Goal: Task Accomplishment & Management: Complete application form

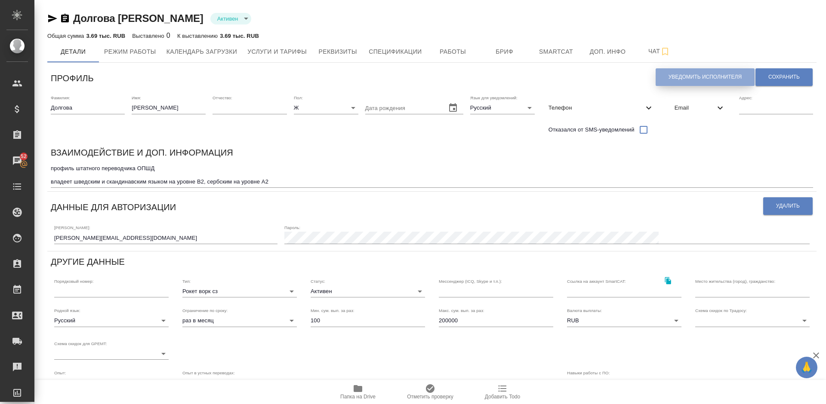
click at [679, 74] on span "Уведомить исполнителя" at bounding box center [704, 77] width 73 height 7
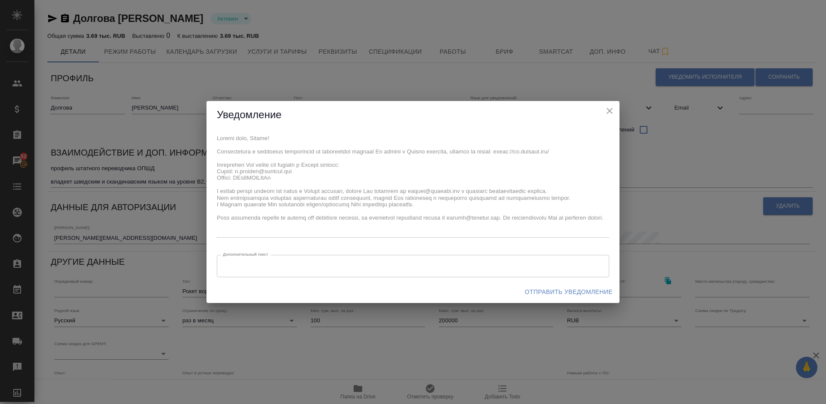
click at [537, 289] on span "Отправить уведомление" at bounding box center [569, 292] width 88 height 11
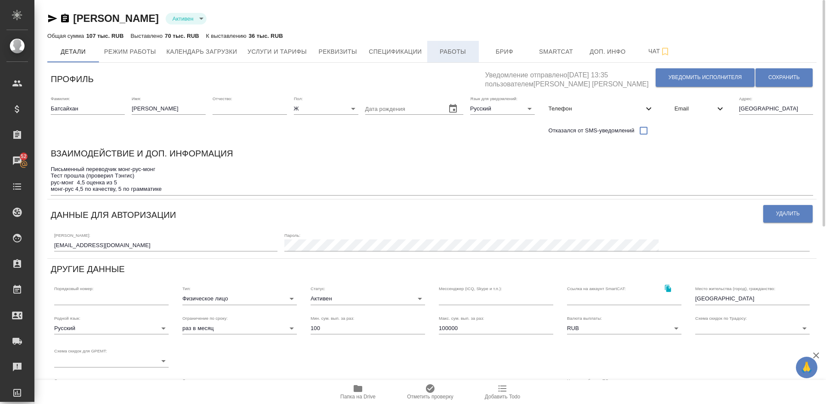
click at [446, 55] on span "Работы" at bounding box center [452, 51] width 41 height 11
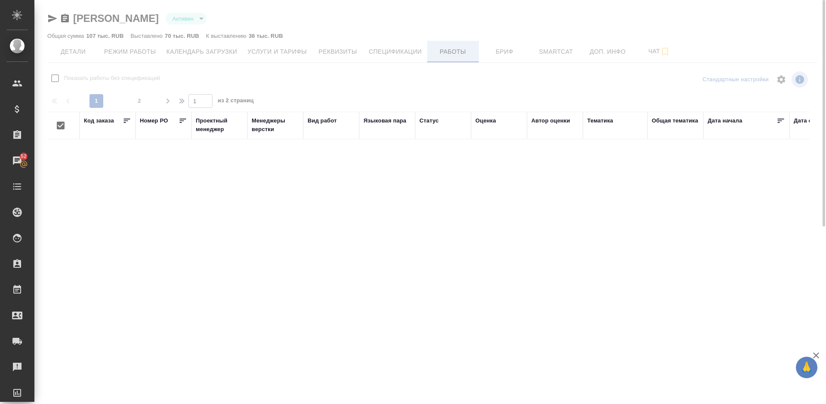
checkbox input "false"
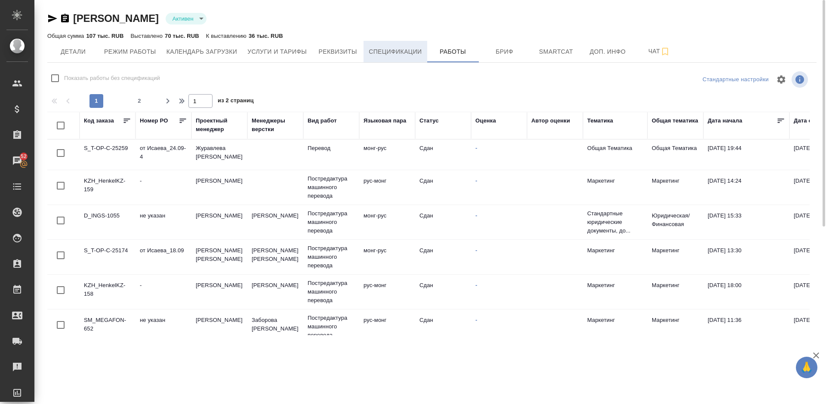
click at [378, 55] on span "Спецификации" at bounding box center [395, 51] width 53 height 11
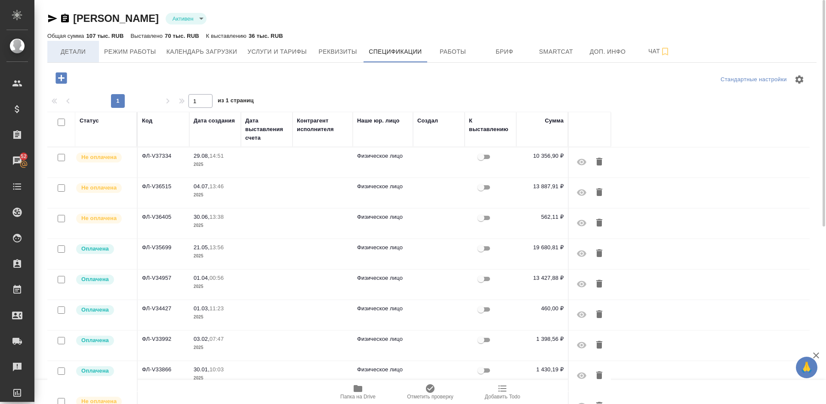
click at [81, 53] on span "Детали" at bounding box center [72, 51] width 41 height 11
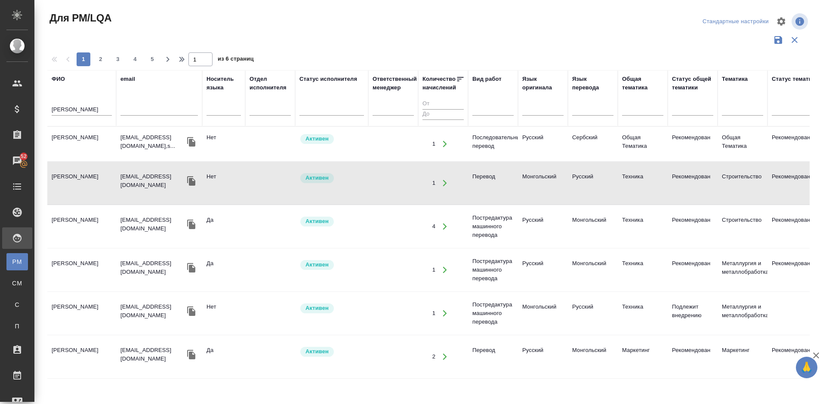
click at [69, 109] on input "[PERSON_NAME]" at bounding box center [82, 110] width 60 height 11
type input "С"
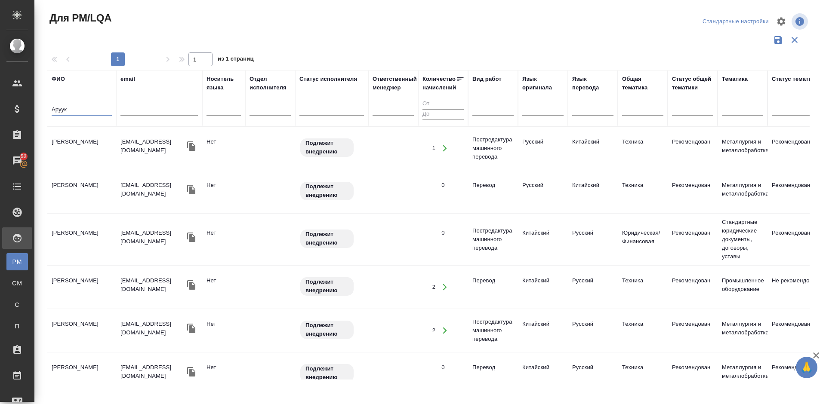
type input "Аруук"
click at [100, 154] on td "Апсатарова Арууке Эриковна" at bounding box center [81, 148] width 69 height 30
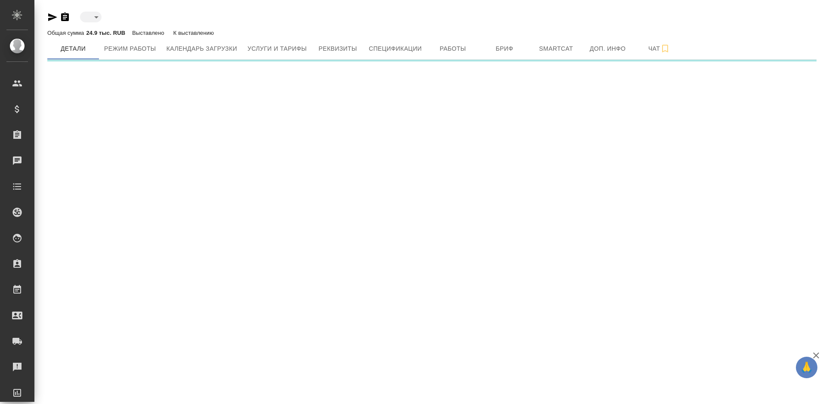
type input "toBeImplemented"
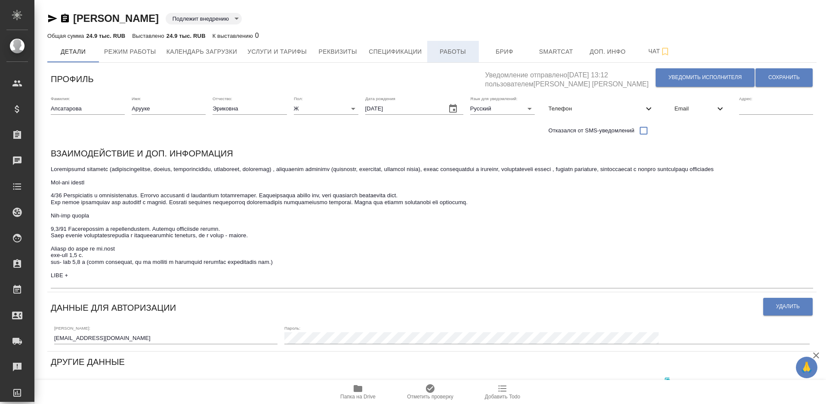
click at [458, 47] on span "Работы" at bounding box center [452, 51] width 41 height 11
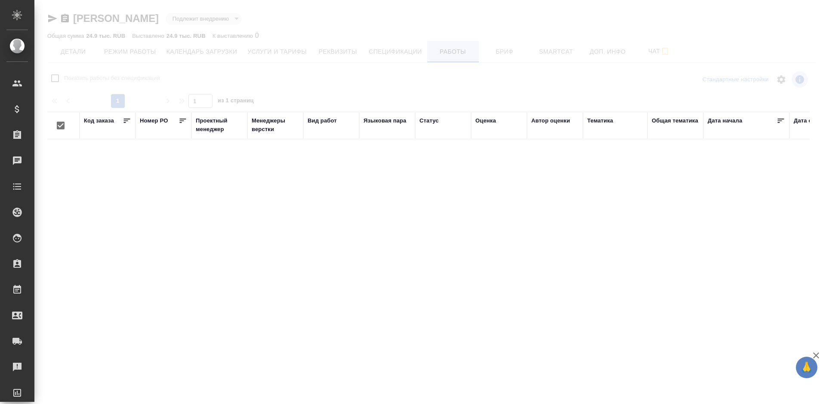
checkbox input "false"
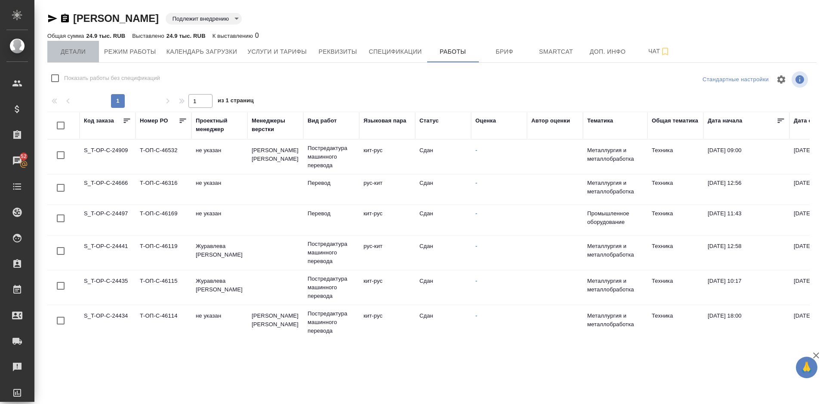
click at [81, 54] on span "Детали" at bounding box center [72, 51] width 41 height 11
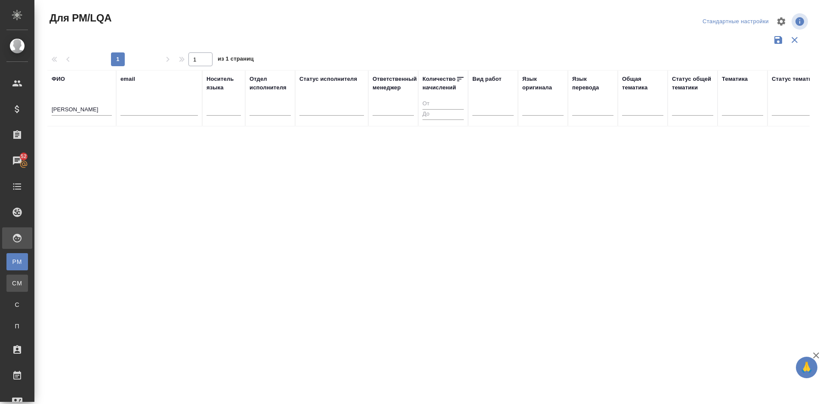
click at [13, 286] on div "Для CM/VM" at bounding box center [6, 283] width 13 height 9
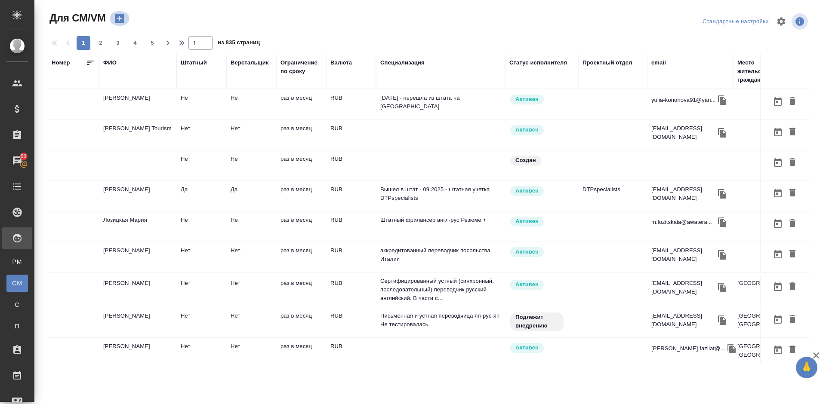
click at [119, 19] on icon "button" at bounding box center [120, 18] width 12 height 12
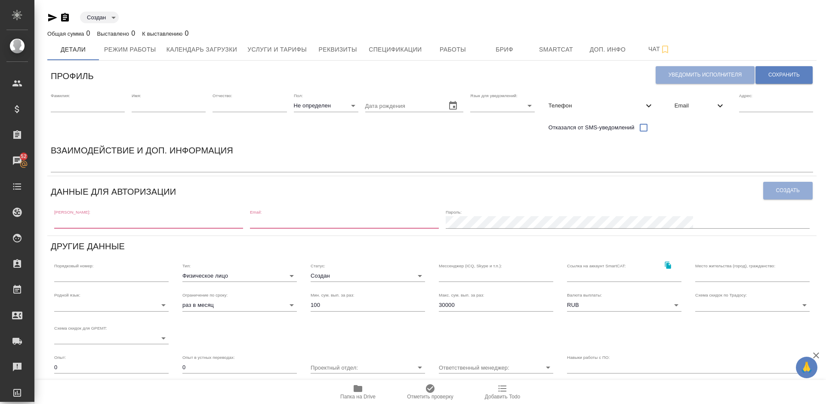
click at [110, 223] on input "text" at bounding box center [148, 222] width 189 height 12
paste input "[PERSON_NAME][EMAIL_ADDRESS][DOMAIN_NAME]"
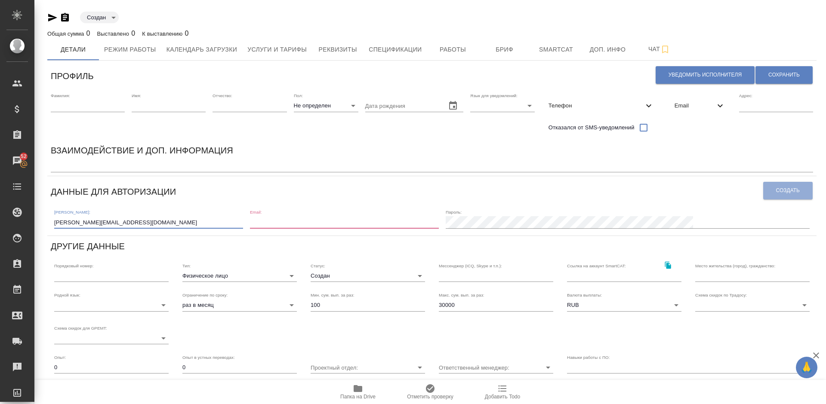
type input "[PERSON_NAME][EMAIL_ADDRESS][DOMAIN_NAME]"
paste input "[PERSON_NAME][EMAIL_ADDRESS][DOMAIN_NAME]"
click at [338, 221] on input "email" at bounding box center [344, 222] width 189 height 12
type input "[PERSON_NAME][EMAIL_ADDRESS][DOMAIN_NAME]"
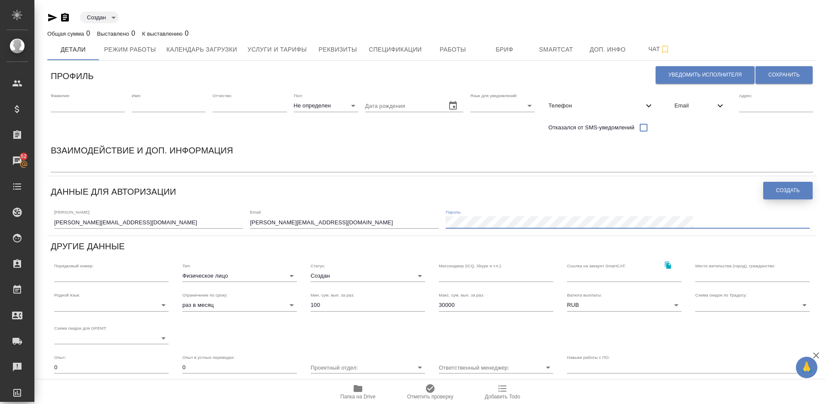
click at [787, 188] on span "Создать" at bounding box center [788, 190] width 24 height 7
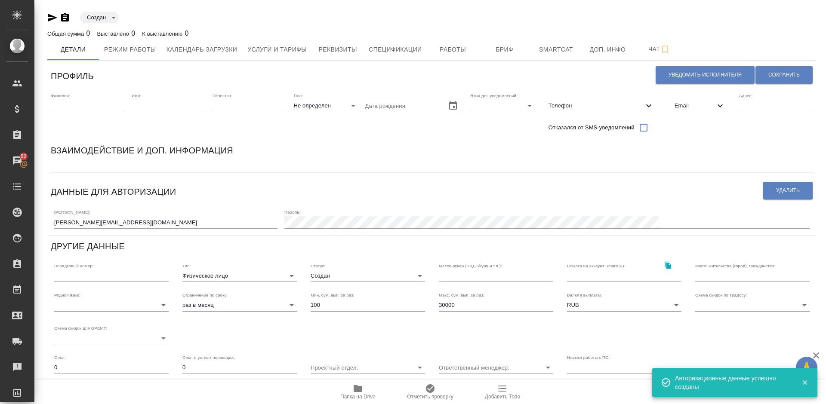
click at [693, 107] on span "Email" at bounding box center [694, 105] width 40 height 9
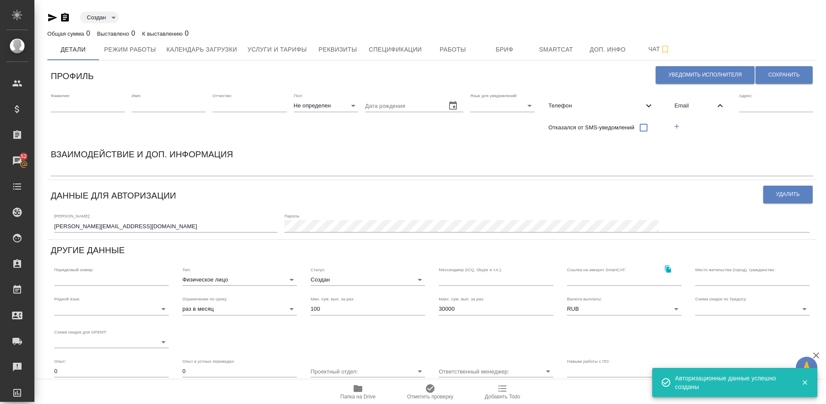
click at [679, 127] on icon "button" at bounding box center [677, 127] width 8 height 8
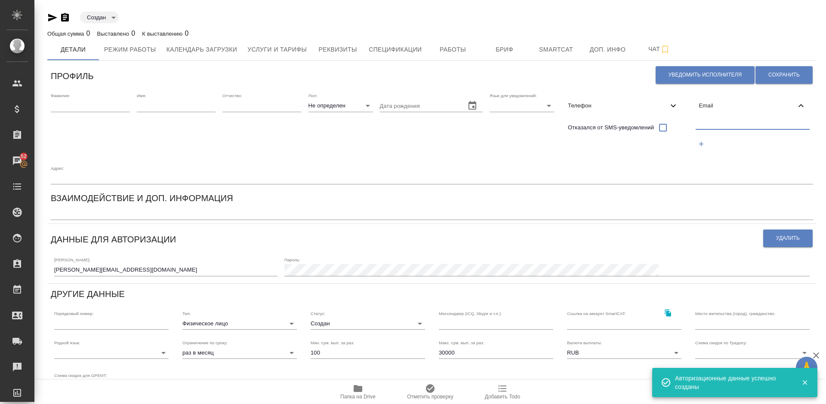
click at [720, 125] on input "text" at bounding box center [752, 124] width 114 height 11
paste input "[PERSON_NAME][EMAIL_ADDRESS][DOMAIN_NAME]"
type input "[PERSON_NAME][EMAIL_ADDRESS][DOMAIN_NAME]"
click at [779, 74] on span "Сохранить" at bounding box center [783, 74] width 31 height 7
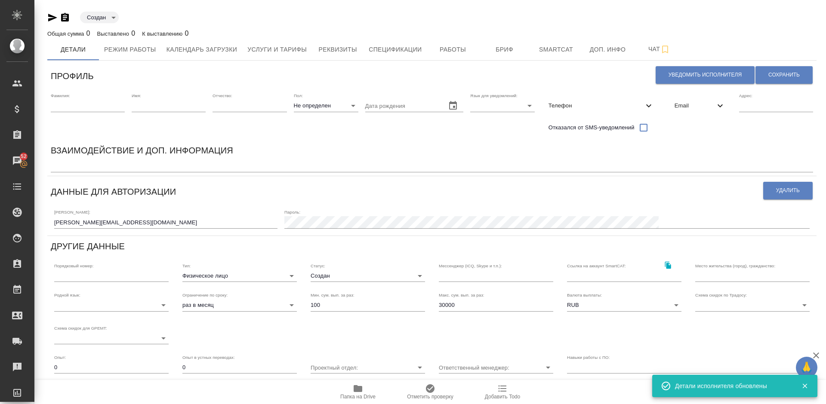
click at [97, 104] on input "text" at bounding box center [88, 106] width 74 height 12
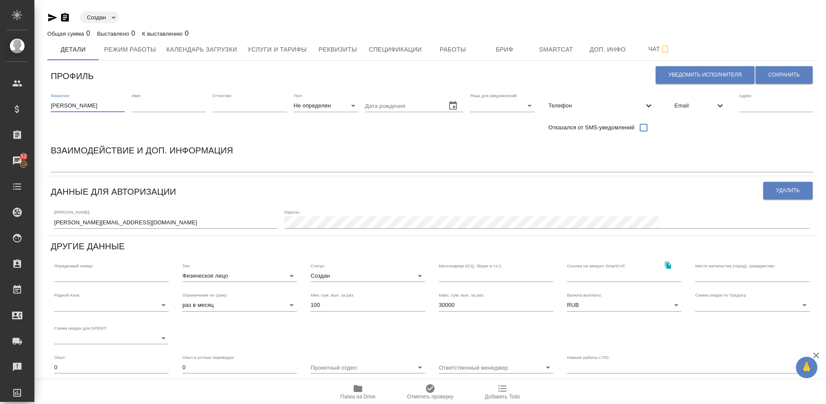
type input "[PERSON_NAME]"
click at [154, 109] on input "text" at bounding box center [169, 106] width 74 height 12
type input "[PERSON_NAME]"
click at [324, 107] on body "🙏 .cls-1 fill:#fff; AWATERA [PERSON_NAME] Спецификации Заказы 52 Чаты Todo Прое…" at bounding box center [413, 202] width 826 height 404
click at [334, 132] on li "Ж" at bounding box center [326, 133] width 65 height 14
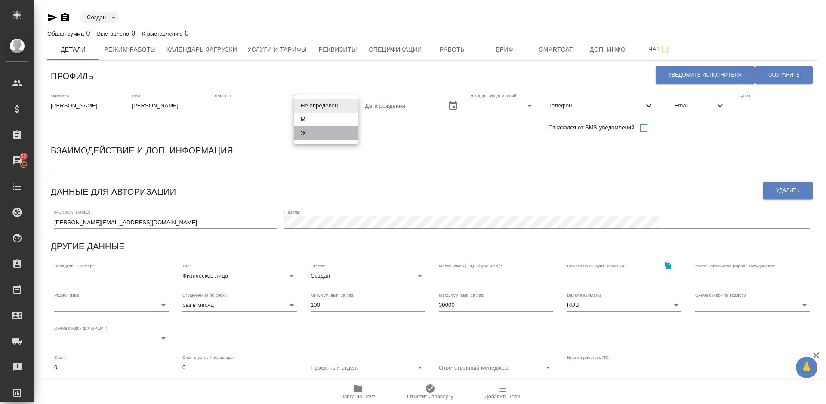
type input "[DEMOGRAPHIC_DATA]"
click at [503, 103] on body "🙏 .cls-1 fill:#fff; AWATERA [PERSON_NAME] Спецификации Заказы 52 Чаты Todo Прое…" at bounding box center [413, 202] width 826 height 404
click at [483, 104] on li "Русский" at bounding box center [502, 106] width 65 height 14
type input "RU"
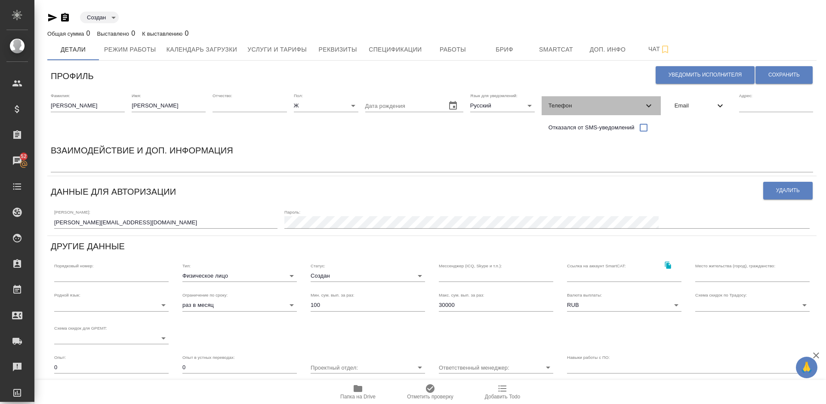
click at [581, 107] on span "Телефон" at bounding box center [595, 105] width 95 height 9
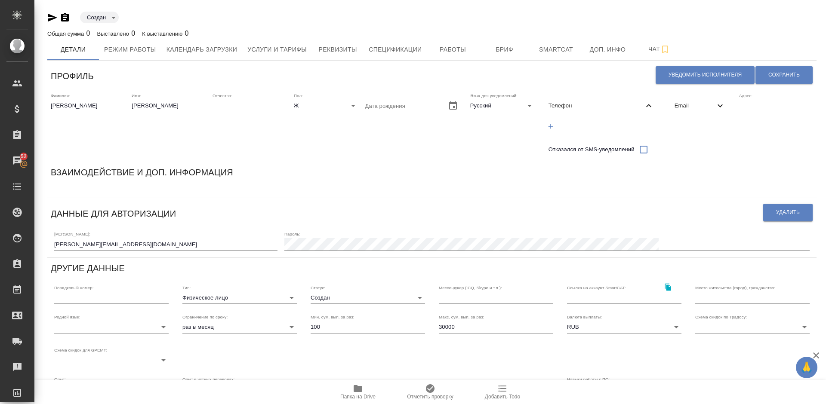
click at [554, 128] on icon "button" at bounding box center [551, 127] width 8 height 8
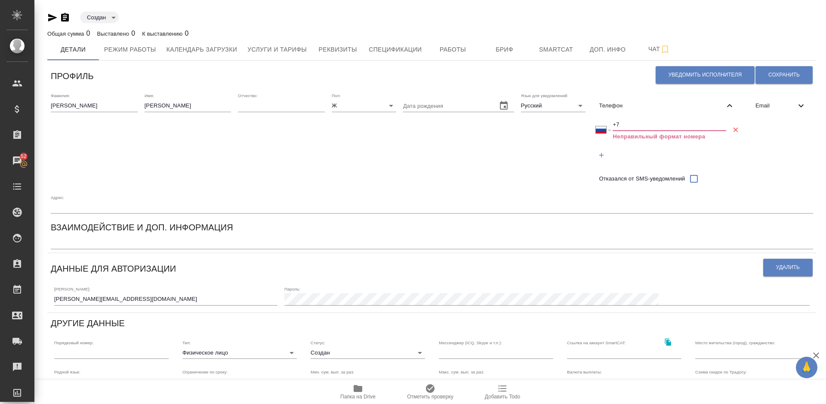
click at [627, 125] on input "+7" at bounding box center [669, 125] width 114 height 12
select select "ZZ"
type input "+"
paste input "[PHONE_NUMBER]"
select select "RU"
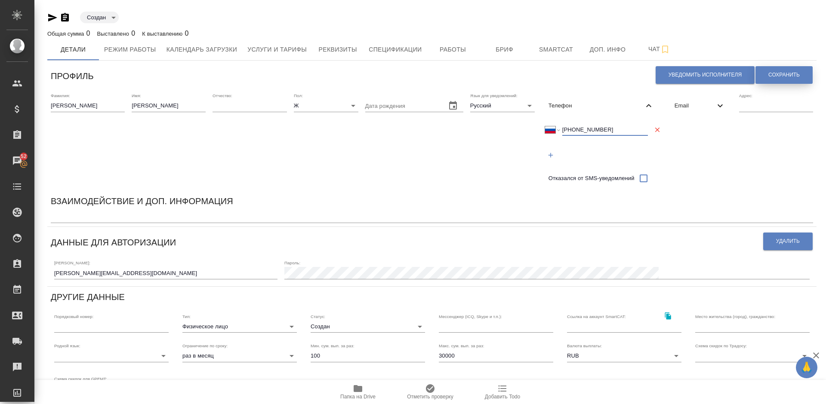
type input "[PHONE_NUMBER]"
click at [780, 74] on span "Сохранить" at bounding box center [783, 74] width 31 height 7
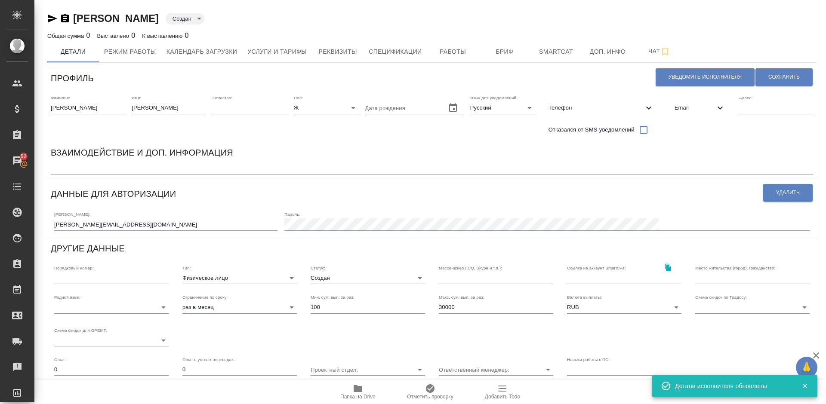
click at [703, 280] on input "text" at bounding box center [752, 278] width 114 height 12
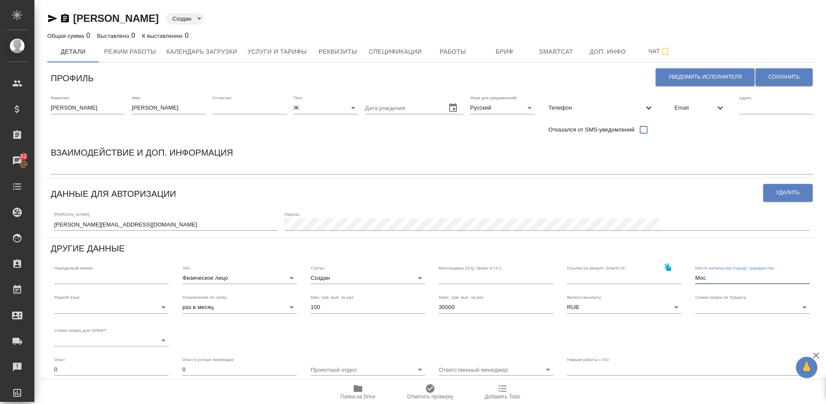
type input "[GEOGRAPHIC_DATA], [GEOGRAPHIC_DATA]"
click at [268, 276] on body "🙏 .cls-1 fill:#fff; AWATERA [PERSON_NAME] Спецификации Заказы 52 Чаты Todo Прое…" at bounding box center [413, 202] width 826 height 404
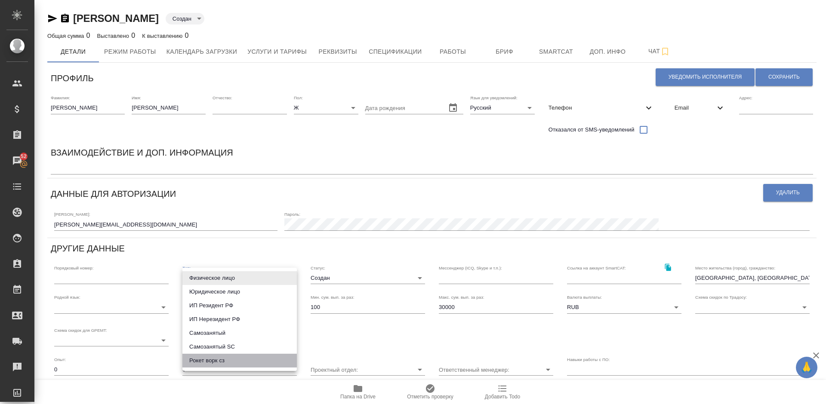
click at [240, 360] on li "Рокет ворк сз" at bounding box center [239, 361] width 114 height 14
type input "rocketWorkSelfEmployed"
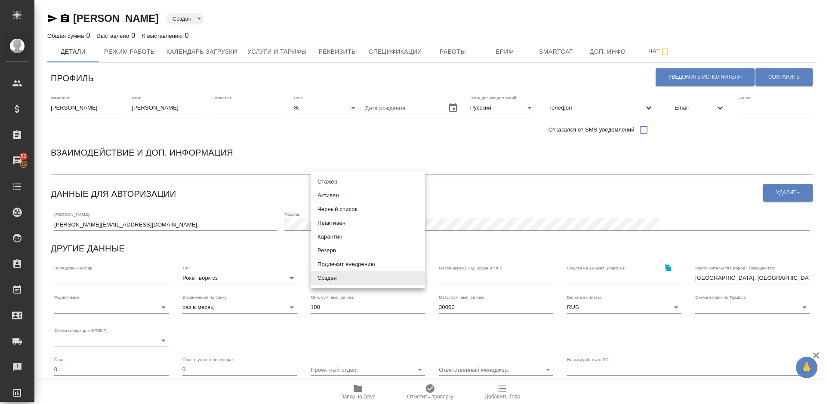
click at [337, 273] on body "🙏 .cls-1 fill:#fff; AWATERA [PERSON_NAME] Спецификации Заказы 52 Чаты Todo Прое…" at bounding box center [413, 202] width 826 height 404
click at [341, 196] on li "Активен" at bounding box center [367, 196] width 114 height 14
type input "active"
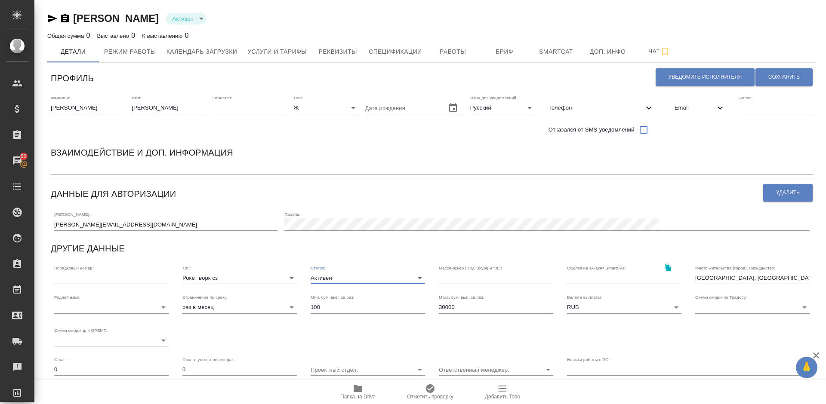
click at [455, 310] on input "30000" at bounding box center [496, 307] width 114 height 12
type input "3"
type input "100000"
click at [147, 307] on body "🙏 .cls-1 fill:#fff; AWATERA [PERSON_NAME] Спецификации Заказы 52 Чаты Todo Прое…" at bounding box center [413, 202] width 826 height 404
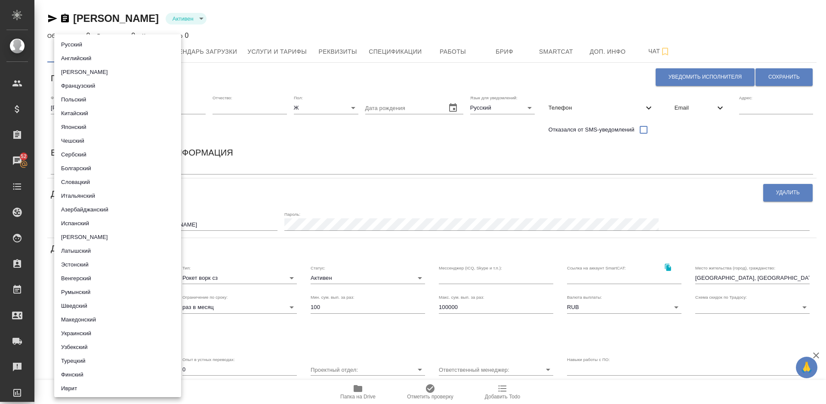
click at [106, 47] on li "Русский" at bounding box center [117, 45] width 127 height 14
type input "5b23e16b512f265610b605f7"
click at [421, 145] on div at bounding box center [413, 202] width 826 height 404
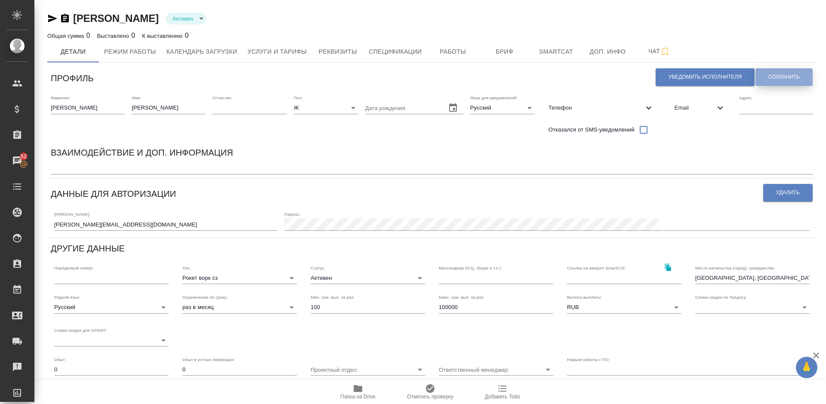
click at [793, 78] on span "Сохранить" at bounding box center [783, 77] width 31 height 7
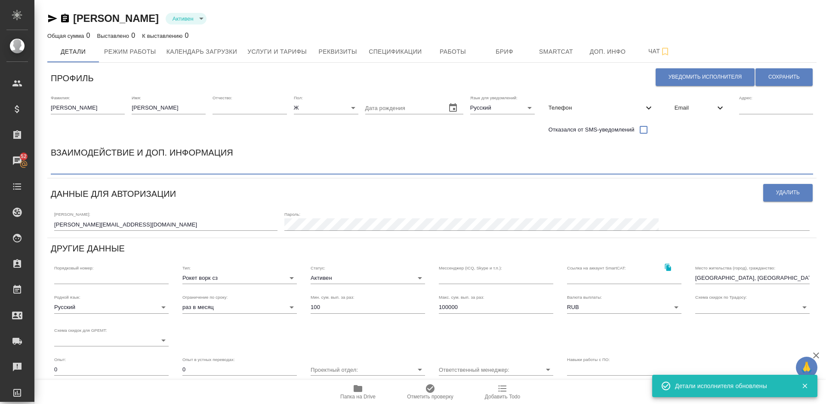
click at [87, 169] on textarea at bounding box center [432, 168] width 762 height 6
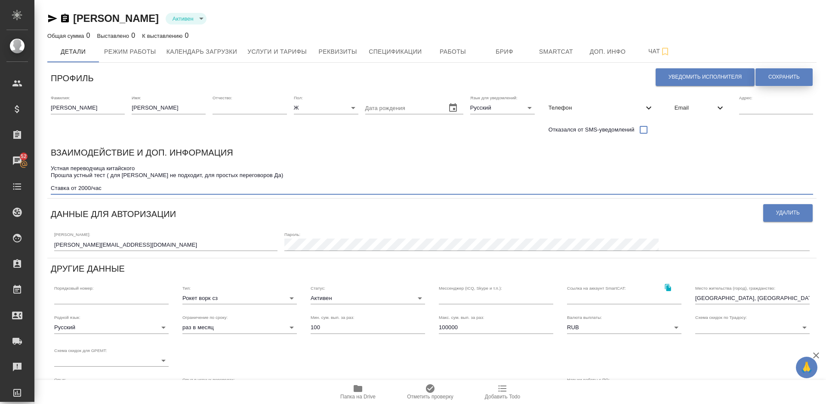
type textarea "Устная переводчица китайского Прошла устный тест ( для [PERSON_NAME] не подходи…"
click at [780, 77] on span "Сохранить" at bounding box center [783, 77] width 31 height 7
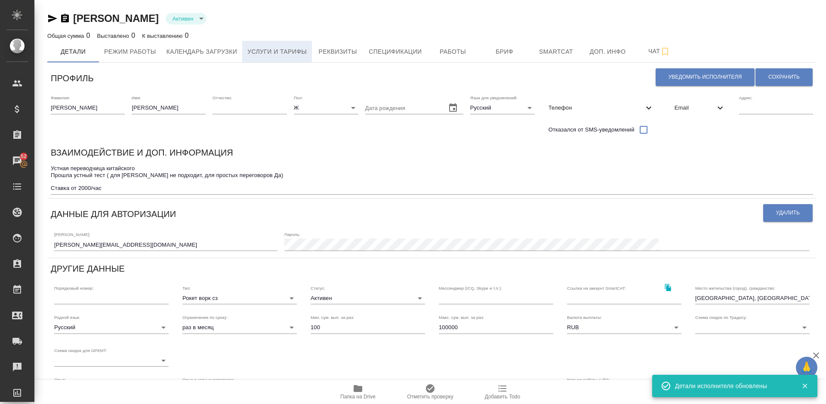
click at [276, 53] on span "Услуги и тарифы" at bounding box center [276, 51] width 59 height 11
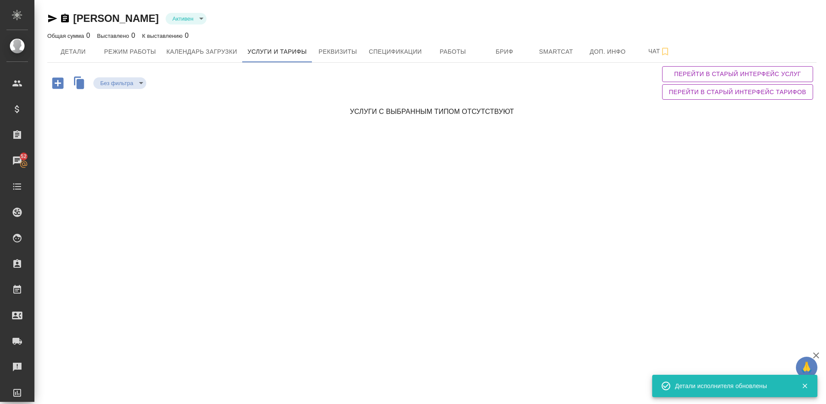
click at [58, 84] on icon "button" at bounding box center [57, 83] width 15 height 15
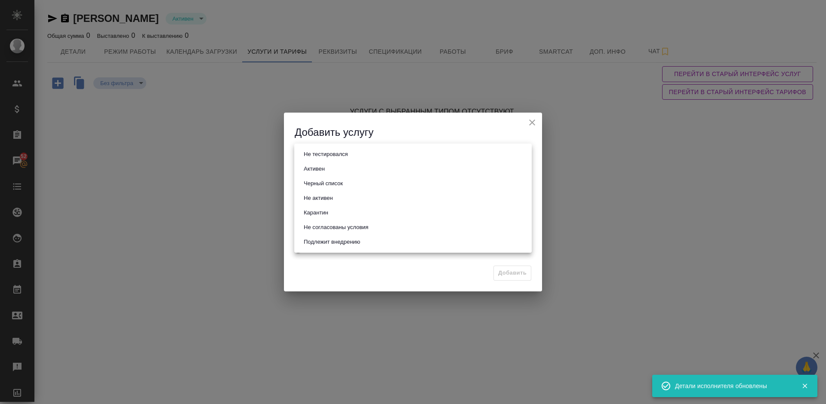
click at [331, 161] on body "🙏 .cls-1 fill:#fff; AWATERA [PERSON_NAME] Спецификации Заказы 52 Чаты Todo Прое…" at bounding box center [413, 202] width 826 height 404
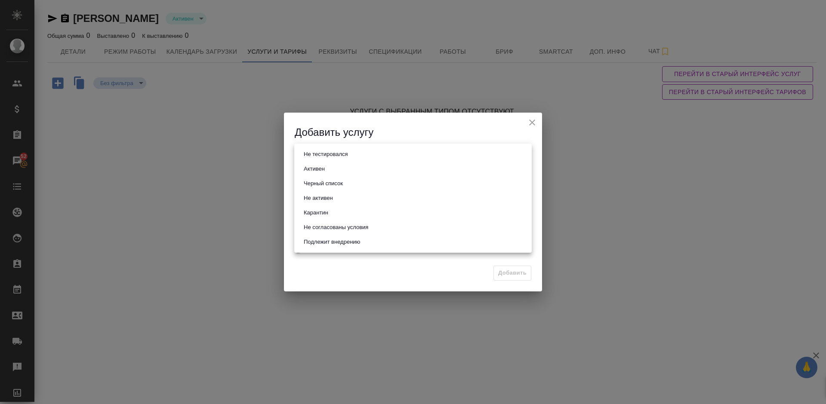
click at [335, 166] on li "Активен" at bounding box center [412, 169] width 237 height 15
type input "active"
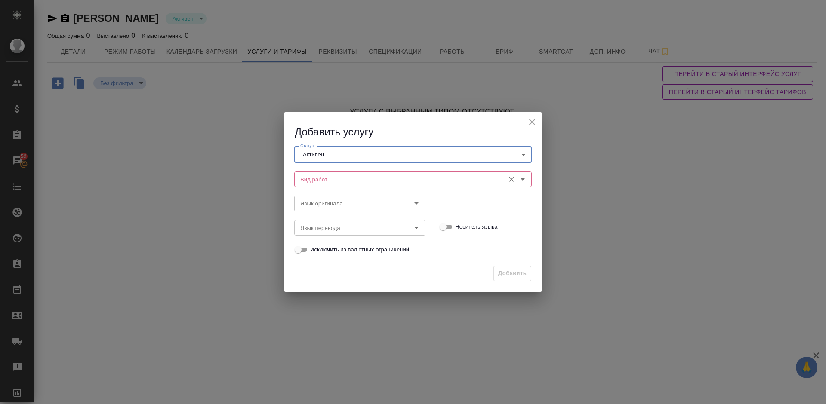
click at [343, 182] on input "Вид работ" at bounding box center [398, 179] width 203 height 10
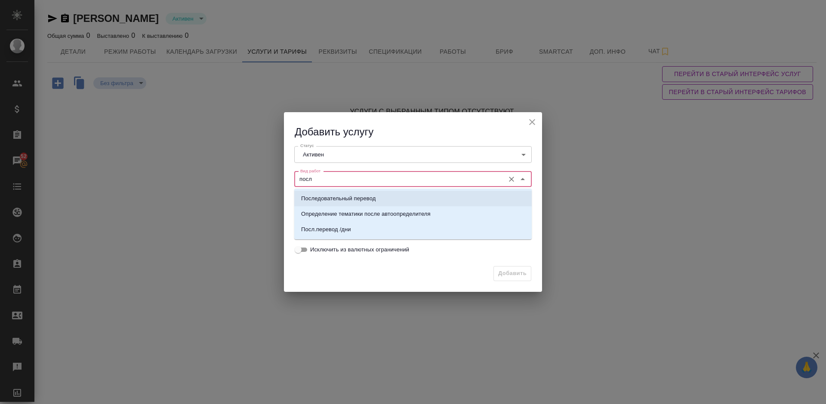
click at [364, 197] on p "Последовательный перевод" at bounding box center [338, 198] width 74 height 9
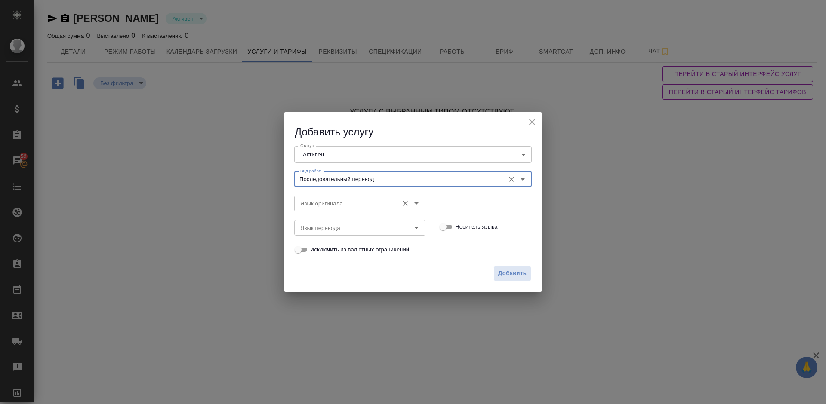
type input "Последовательный перевод"
click at [332, 204] on input "Язык оригинала" at bounding box center [345, 203] width 97 height 10
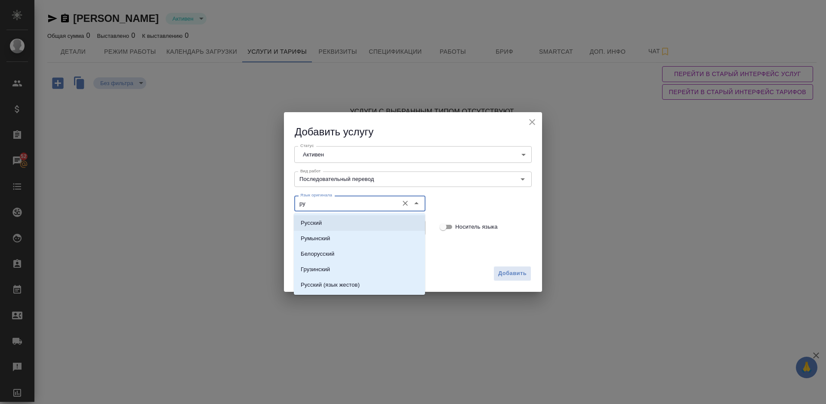
click at [339, 224] on li "Русский" at bounding box center [359, 222] width 131 height 15
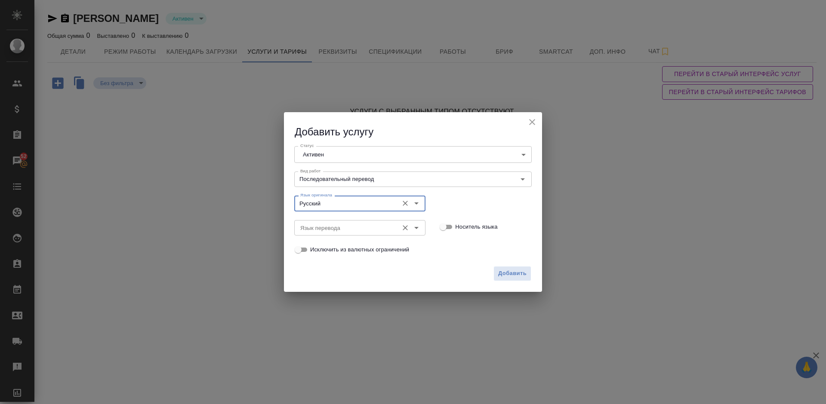
type input "Русский"
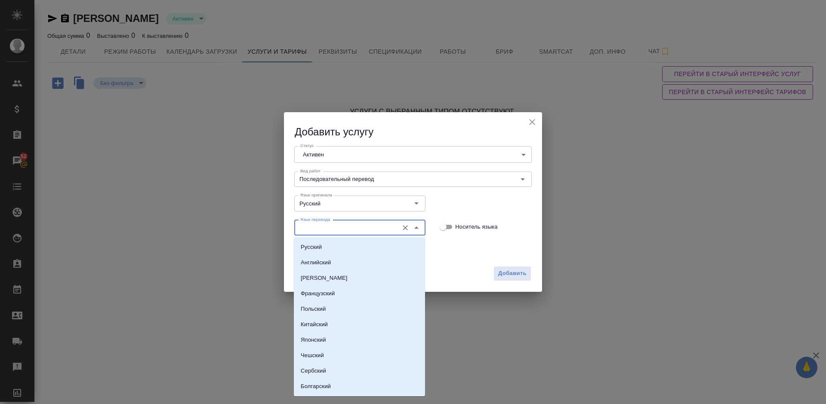
click at [330, 227] on input "Язык перевода" at bounding box center [345, 228] width 97 height 10
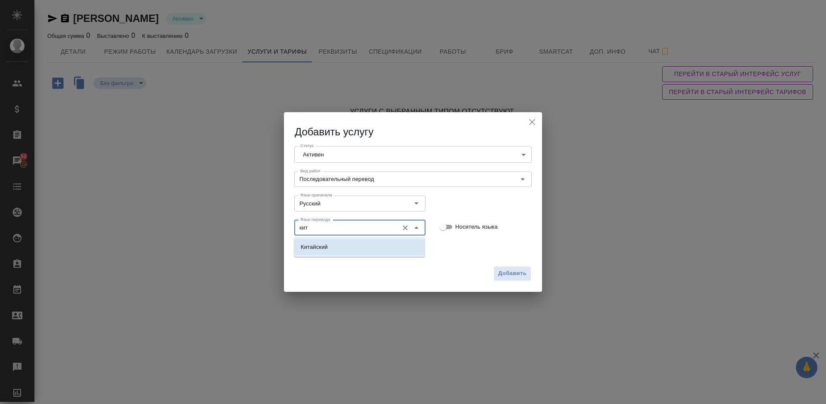
click at [338, 247] on li "Китайский" at bounding box center [359, 247] width 131 height 15
type input "Китайский"
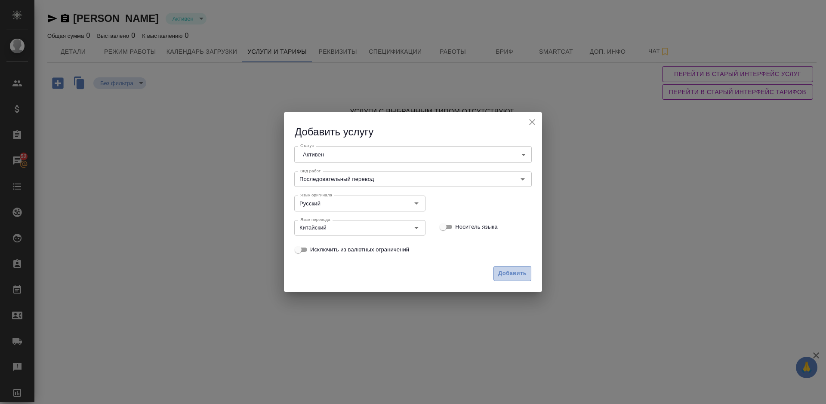
click at [513, 272] on span "Добавить" at bounding box center [512, 274] width 28 height 10
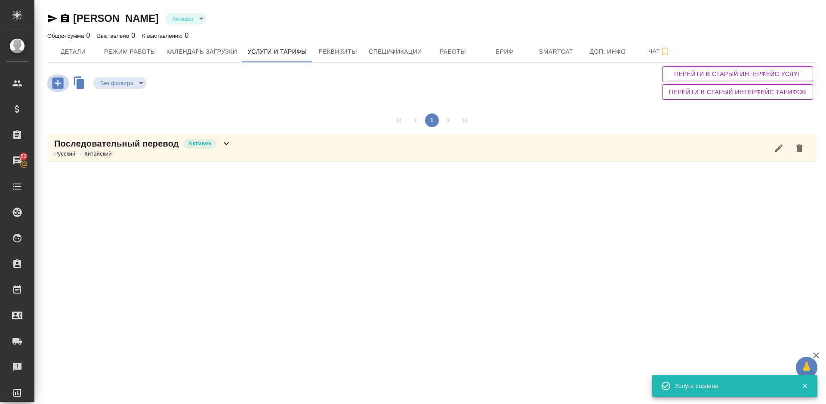
click at [59, 83] on icon "button" at bounding box center [57, 83] width 15 height 15
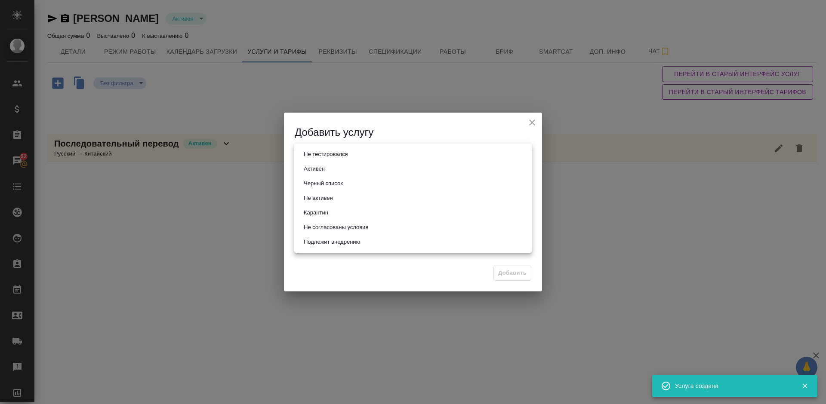
click at [333, 156] on body "🙏 .cls-1 fill:#fff; AWATERA [PERSON_NAME] Спецификации Заказы 52 Чаты Todo Прое…" at bounding box center [413, 202] width 826 height 404
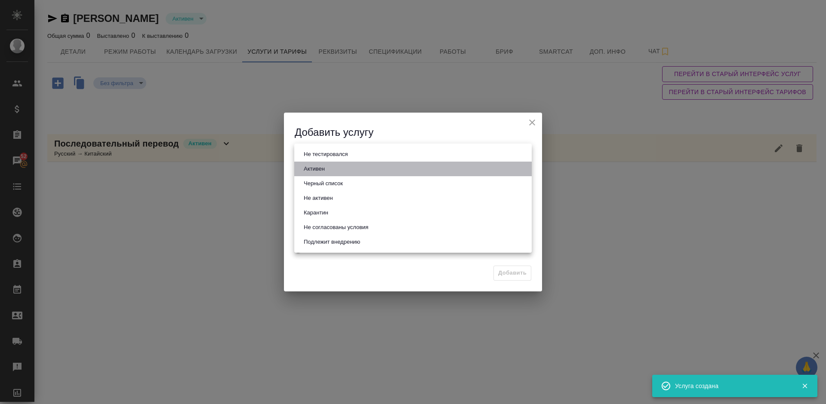
click at [335, 172] on li "Активен" at bounding box center [412, 169] width 237 height 15
type input "active"
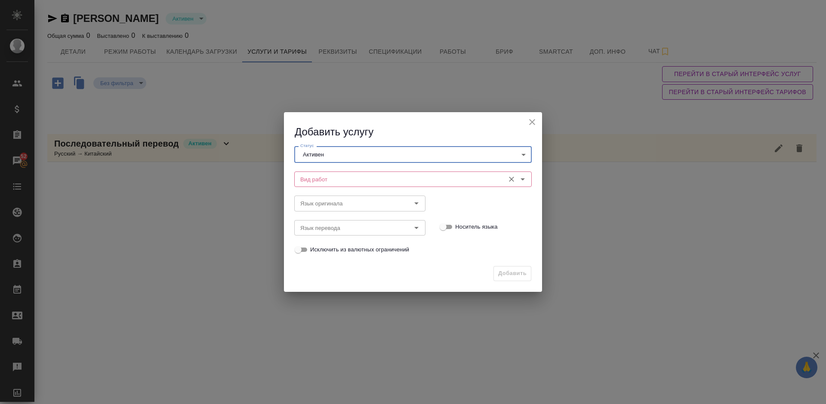
click at [349, 177] on input "Вид работ" at bounding box center [398, 179] width 203 height 10
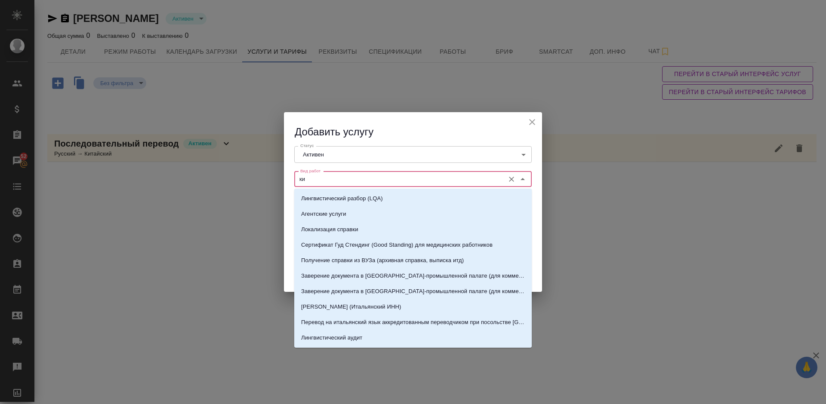
type input "к"
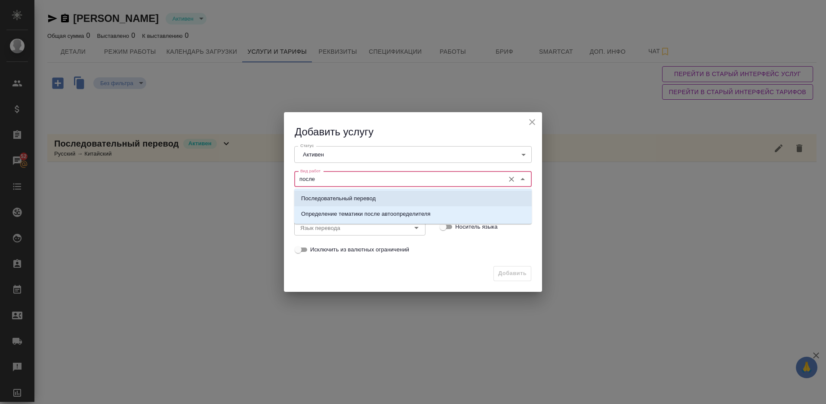
click at [361, 198] on p "Последовательный перевод" at bounding box center [338, 198] width 74 height 9
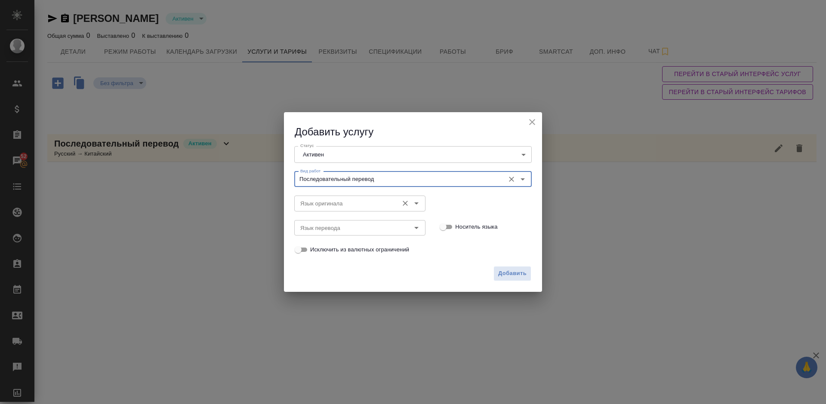
type input "Последовательный перевод"
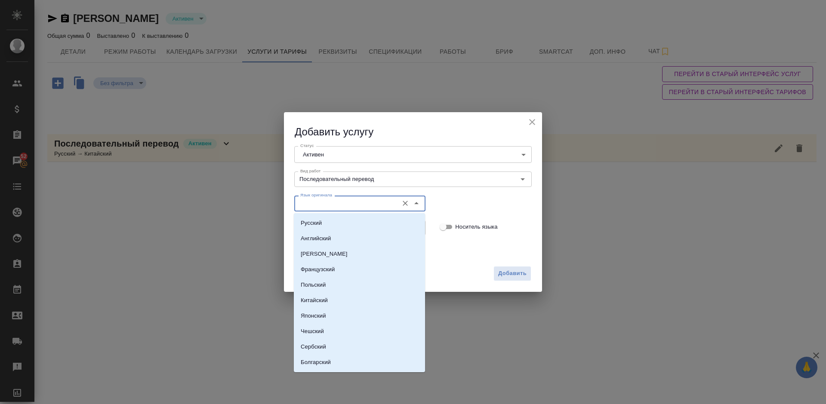
click at [328, 206] on input "Язык оригинала" at bounding box center [345, 203] width 97 height 10
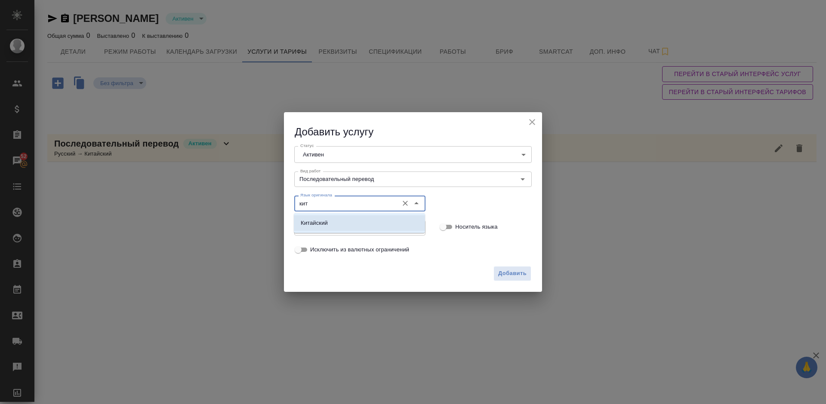
click at [342, 219] on li "Китайский" at bounding box center [359, 222] width 131 height 15
type input "Китайский"
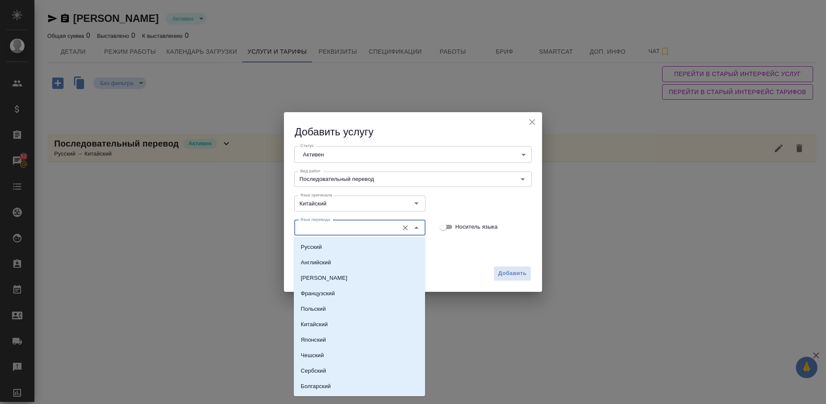
click at [332, 229] on input "Язык перевода" at bounding box center [345, 228] width 97 height 10
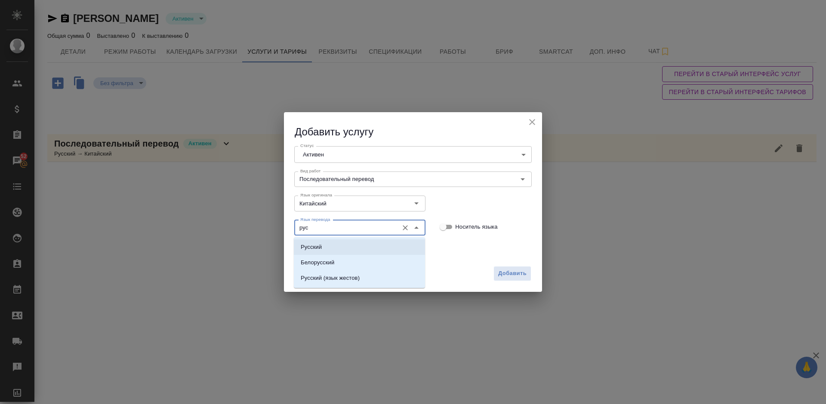
click at [333, 246] on li "Русский" at bounding box center [359, 247] width 131 height 15
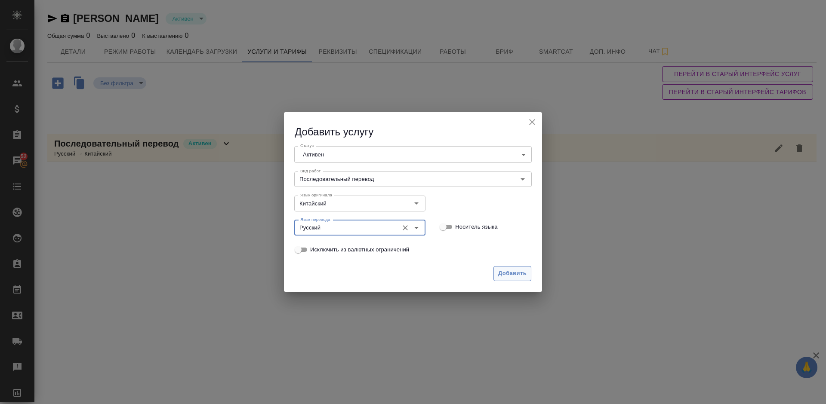
type input "Русский"
click at [511, 273] on span "Добавить" at bounding box center [512, 274] width 28 height 10
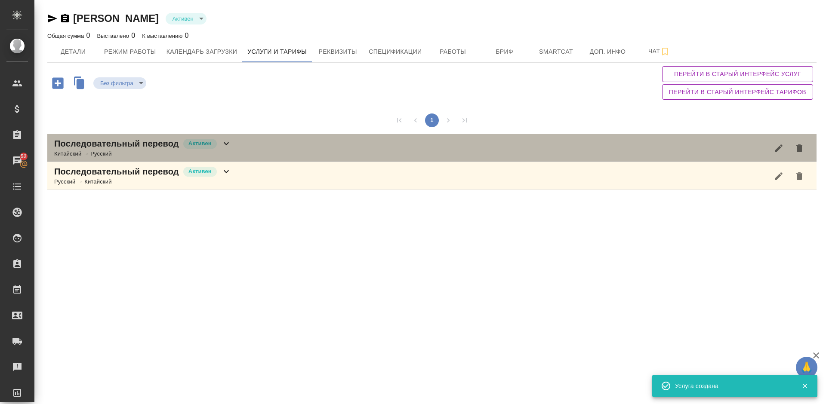
click at [237, 150] on div "Последовательный перевод [PERSON_NAME] → Русский" at bounding box center [431, 148] width 769 height 28
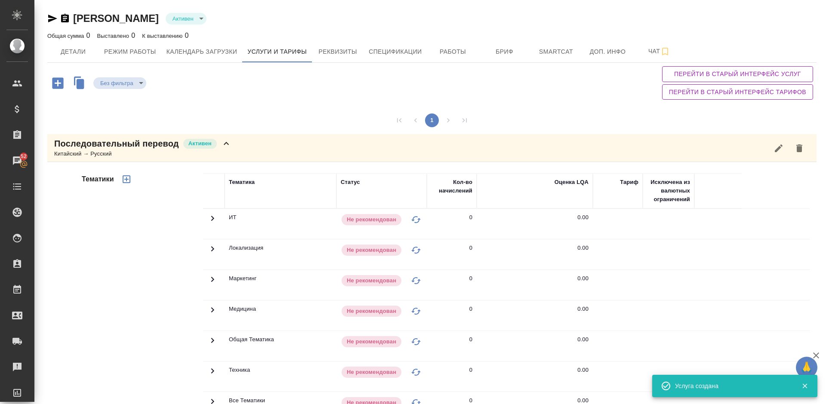
click at [163, 262] on div "Тематики" at bounding box center [141, 311] width 123 height 288
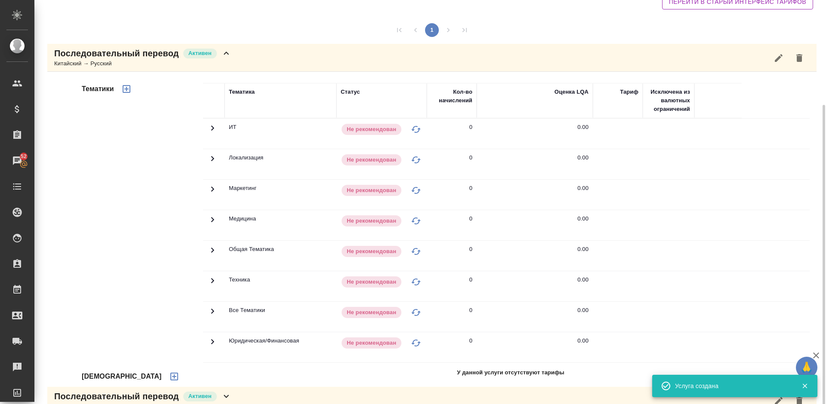
scroll to position [109, 0]
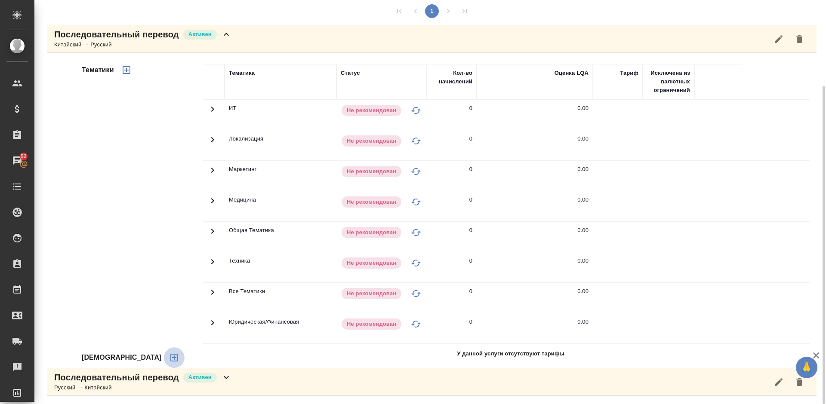
click at [170, 360] on icon "button" at bounding box center [174, 358] width 8 height 8
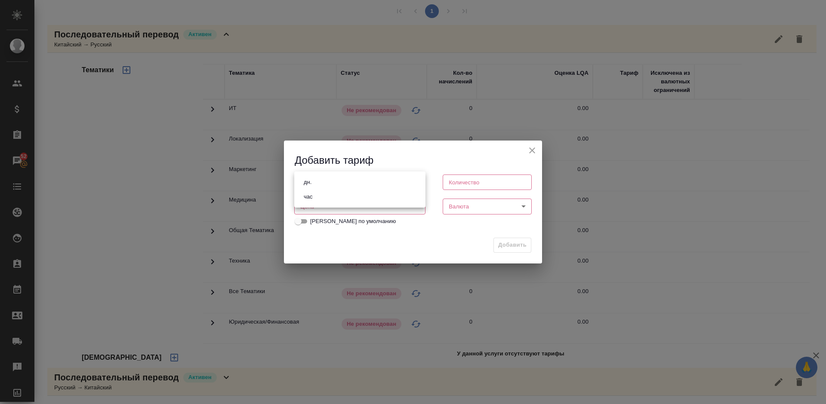
click at [350, 177] on body "🙏 .cls-1 fill:#fff; AWATERA [PERSON_NAME] Спецификации Заказы 52 Чаты Todo Прое…" at bounding box center [413, 202] width 826 height 404
click at [326, 200] on li "час" at bounding box center [359, 197] width 131 height 15
type input "5a8b1489cc6b4906c91bfd93"
click at [463, 183] on input "number" at bounding box center [486, 182] width 89 height 15
type input "1"
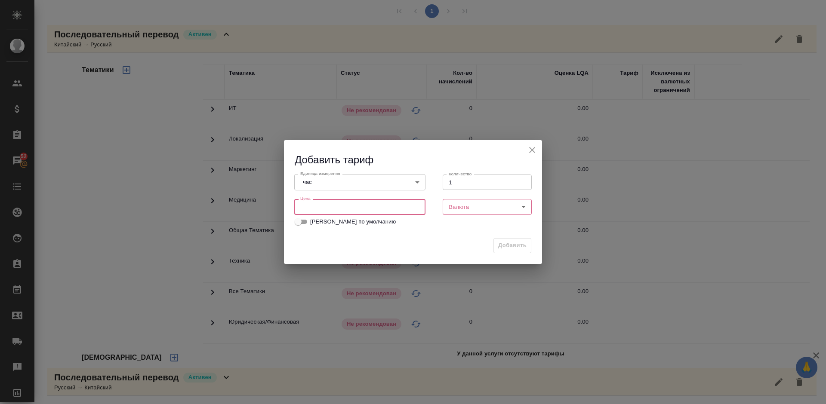
click at [393, 206] on input "number" at bounding box center [359, 206] width 131 height 15
type input "2000"
click at [492, 207] on body "🙏 .cls-1 fill:#fff; AWATERA [PERSON_NAME] Спецификации Заказы 52 Чаты Todo Прое…" at bounding box center [413, 202] width 826 height 404
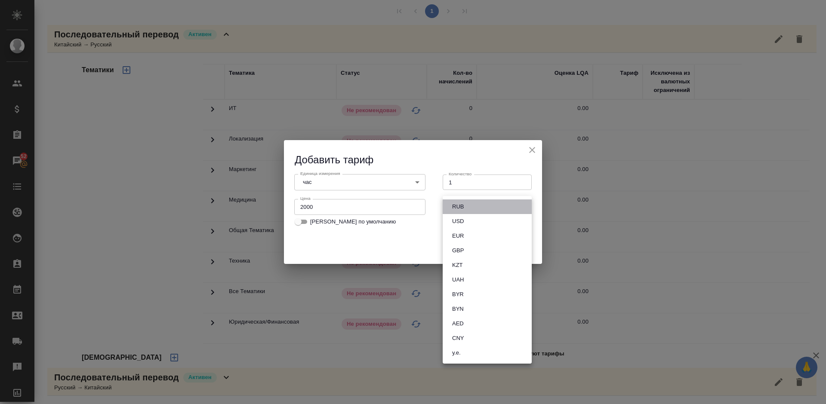
click at [473, 206] on li "RUB" at bounding box center [486, 207] width 89 height 15
type input "RUB"
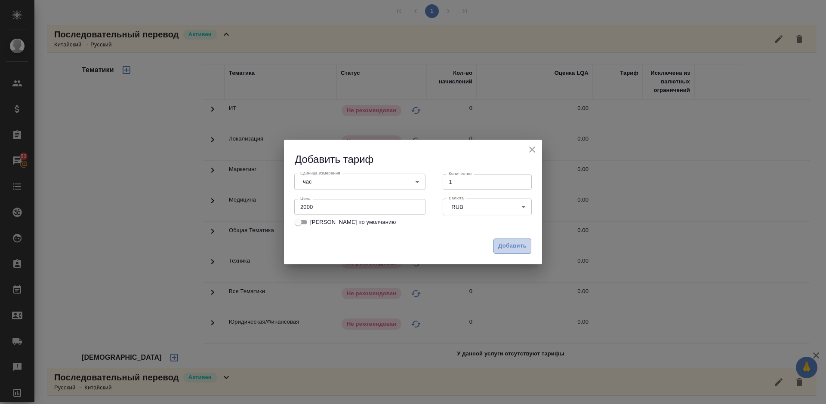
click at [512, 243] on span "Добавить" at bounding box center [512, 246] width 28 height 10
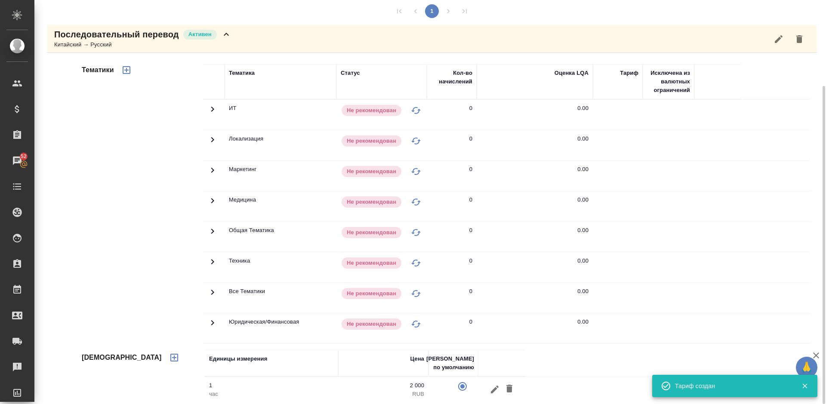
click at [130, 74] on icon "button" at bounding box center [126, 70] width 10 height 10
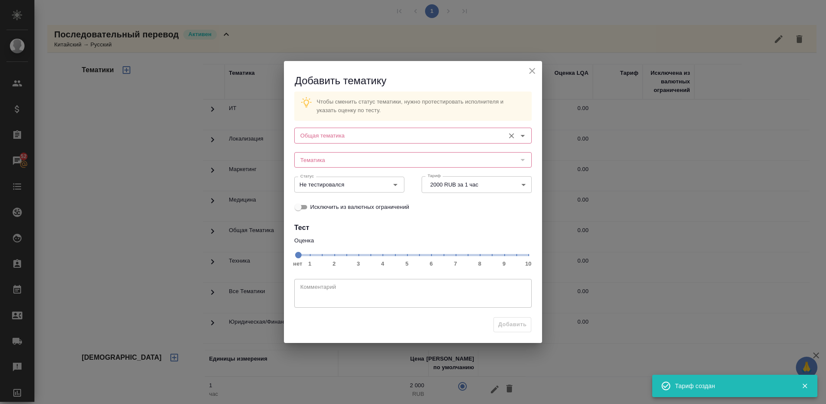
click at [359, 138] on input "Общая тематика" at bounding box center [398, 135] width 203 height 10
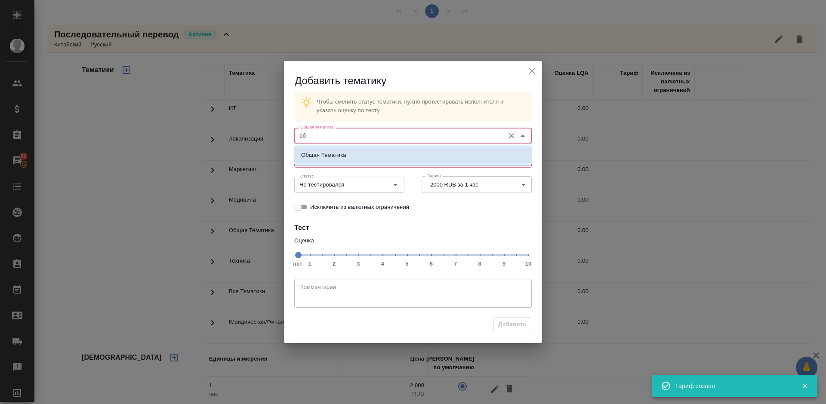
click at [369, 152] on li "Общая Тематика" at bounding box center [412, 154] width 237 height 15
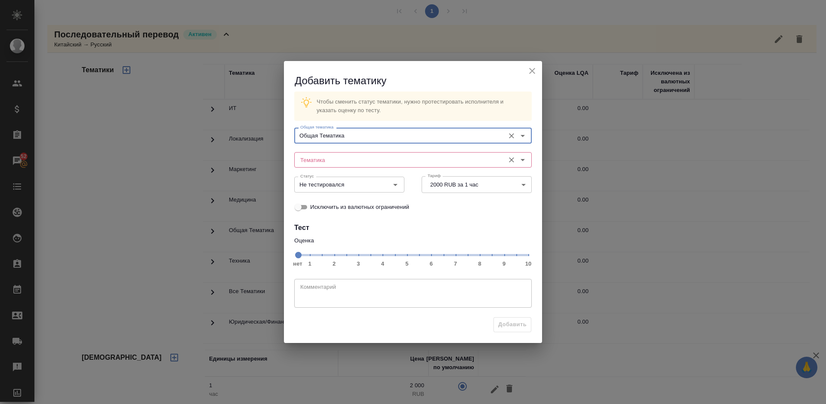
type input "Общая Тематика"
click at [344, 158] on input "Тематика" at bounding box center [398, 160] width 203 height 10
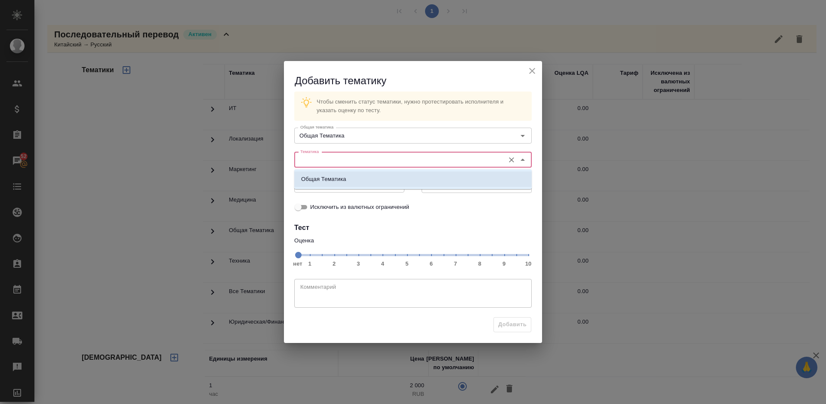
click at [351, 184] on li "Общая Тематика" at bounding box center [412, 179] width 237 height 15
type input "Общая Тематика"
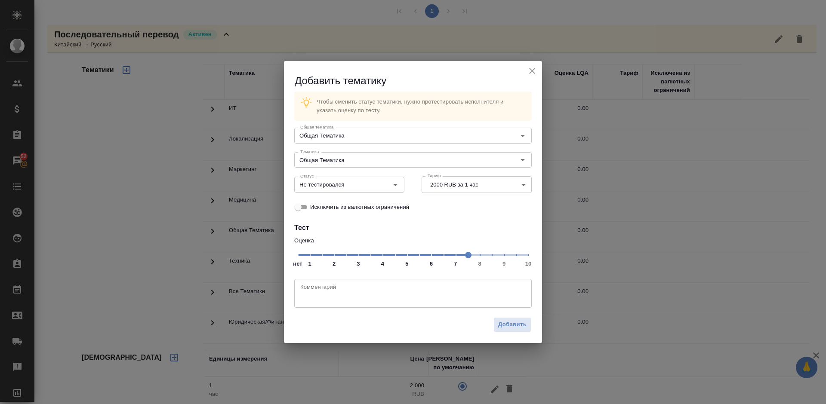
drag, startPoint x: 298, startPoint y: 259, endPoint x: 466, endPoint y: 258, distance: 167.3
click at [466, 258] on span at bounding box center [468, 255] width 6 height 6
click at [357, 187] on input "Не тестировался" at bounding box center [335, 184] width 76 height 10
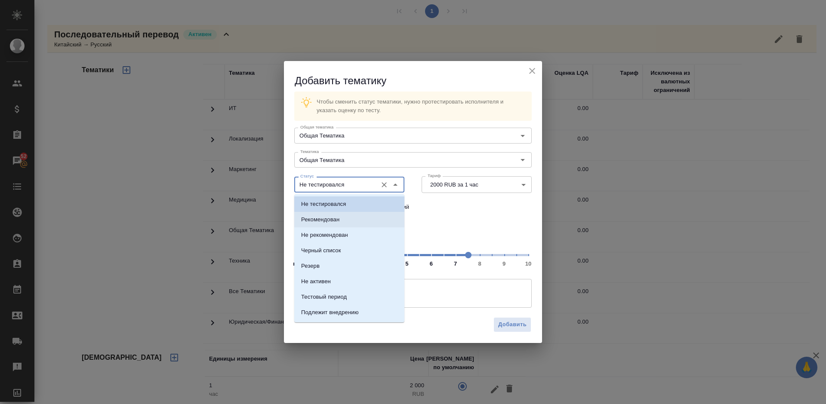
click at [359, 219] on li "Рекомендован" at bounding box center [349, 219] width 110 height 15
type input "Рекомендован"
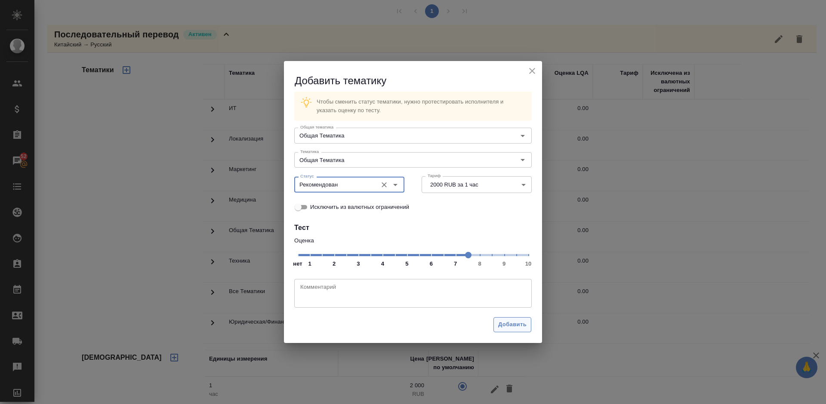
click at [507, 323] on span "Добавить" at bounding box center [512, 325] width 28 height 10
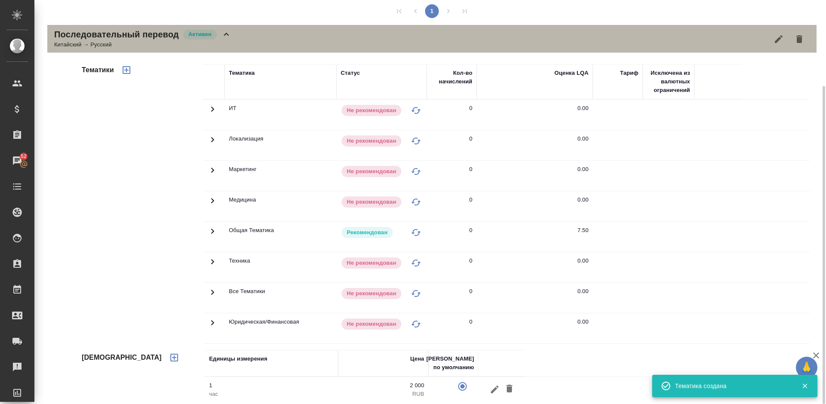
click at [251, 43] on div "Последовательный перевод [PERSON_NAME] → Русский" at bounding box center [431, 39] width 769 height 28
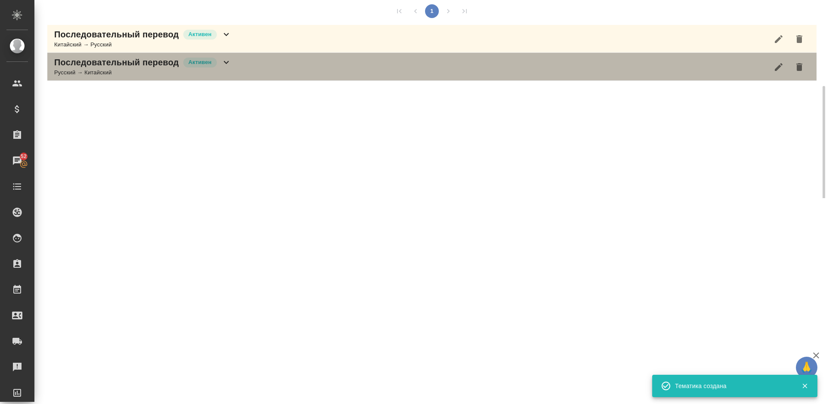
click at [252, 62] on div "Последовательный перевод Активен Русский → Китайский" at bounding box center [431, 67] width 769 height 28
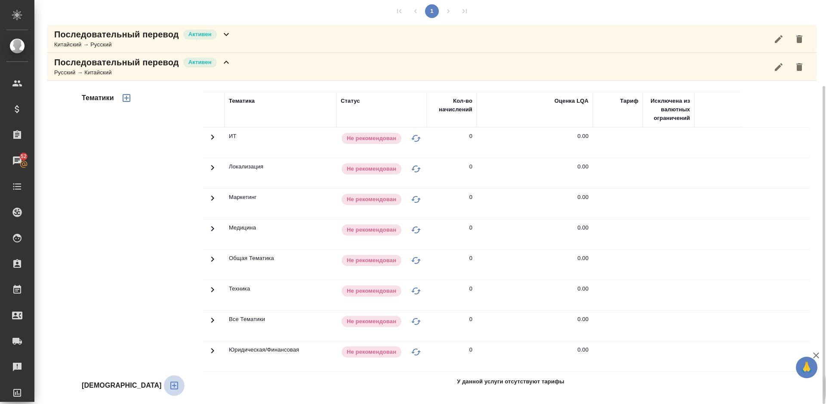
click at [169, 384] on icon "button" at bounding box center [174, 386] width 10 height 10
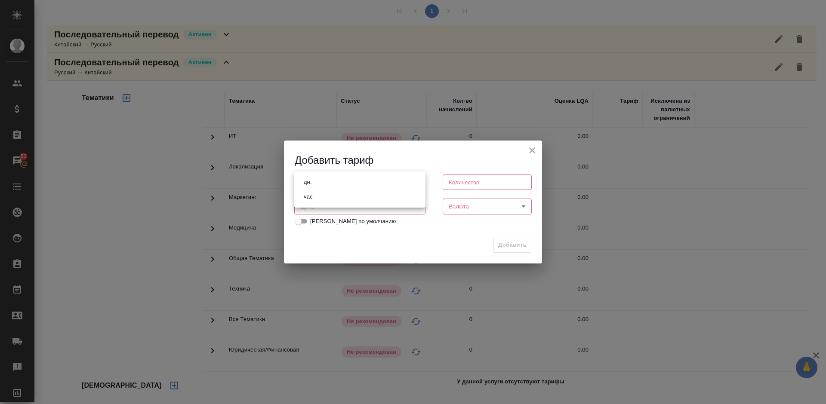
click at [332, 183] on body "🙏 .cls-1 fill:#fff; AWATERA [PERSON_NAME] Спецификации Заказы 52 Чаты Todo Прое…" at bounding box center [413, 202] width 826 height 404
click at [334, 204] on ul "дн. час" at bounding box center [359, 190] width 131 height 36
click at [403, 197] on li "час" at bounding box center [359, 197] width 131 height 15
type input "5a8b1489cc6b4906c91bfd93"
click at [459, 186] on input "number" at bounding box center [486, 182] width 89 height 15
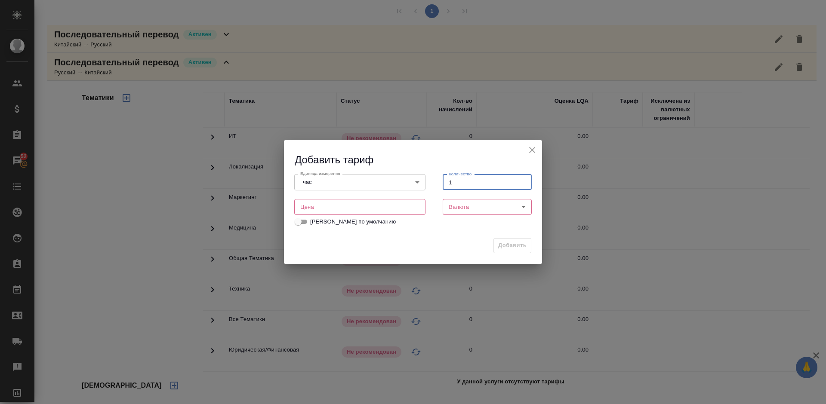
type input "1"
click at [375, 205] on input "number" at bounding box center [359, 206] width 131 height 15
type input "2000"
click at [475, 211] on body "🙏 .cls-1 fill:#fff; AWATERA [PERSON_NAME] Спецификации Заказы 52 Чаты Todo Прое…" at bounding box center [413, 202] width 826 height 404
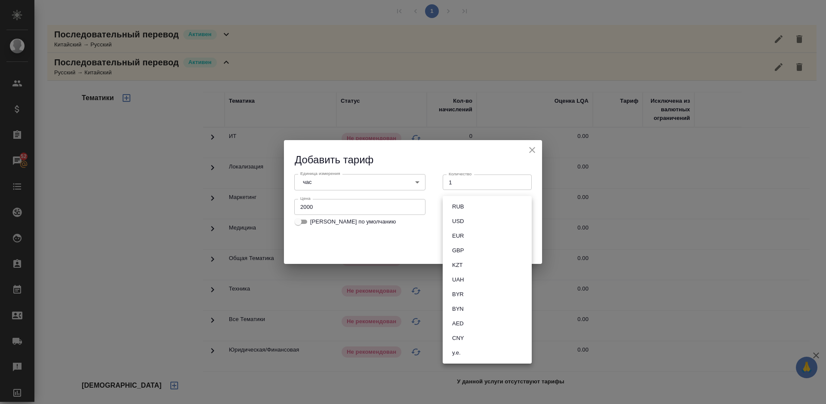
click at [471, 208] on li "RUB" at bounding box center [486, 207] width 89 height 15
type input "RUB"
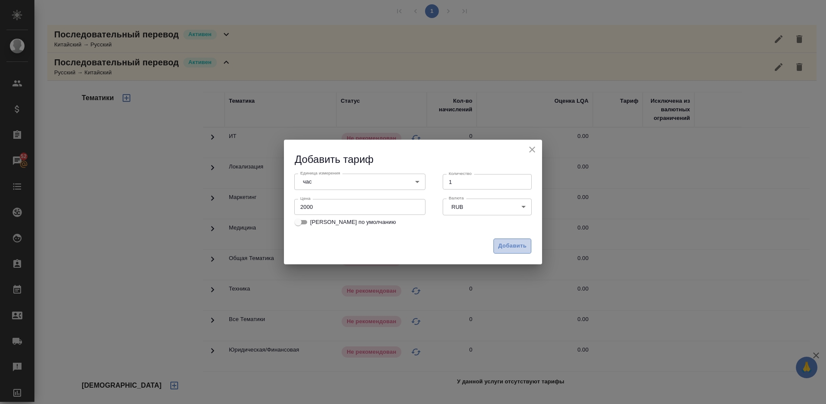
click at [510, 246] on span "Добавить" at bounding box center [512, 246] width 28 height 10
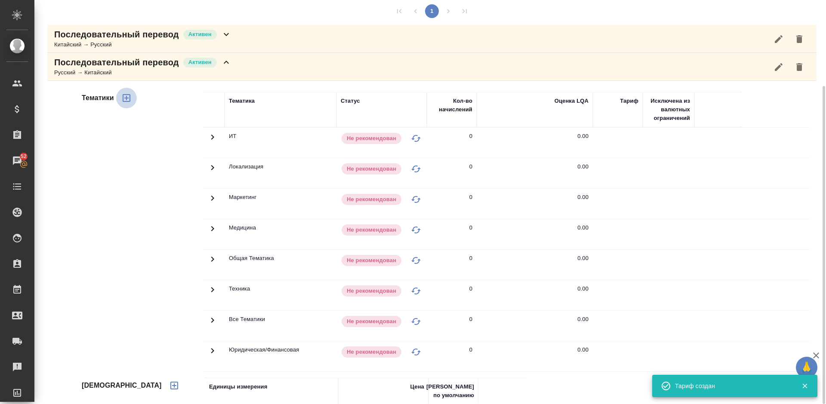
click at [125, 98] on icon "button" at bounding box center [127, 98] width 8 height 8
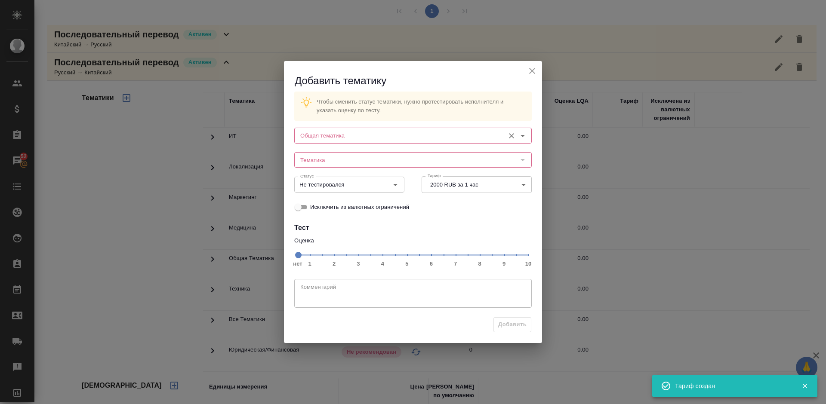
click at [340, 135] on input "Общая тематика" at bounding box center [398, 135] width 203 height 10
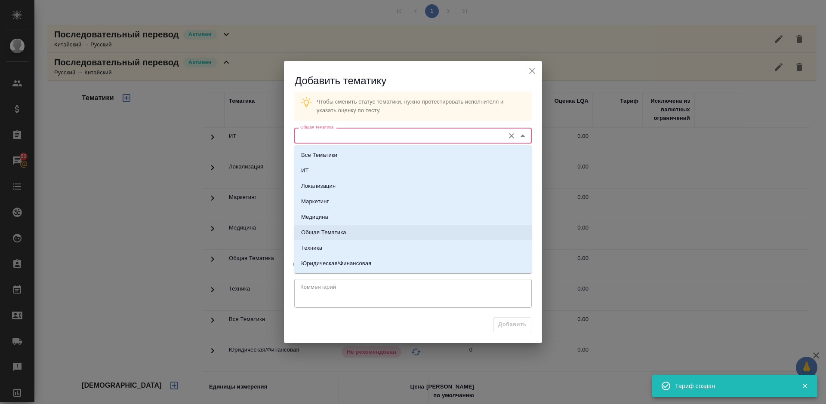
click at [361, 237] on li "Общая Тематика" at bounding box center [412, 232] width 237 height 15
type input "Общая Тематика"
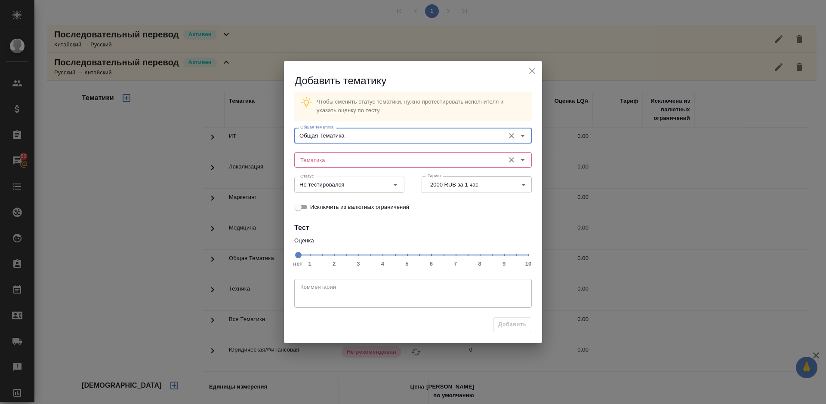
click at [345, 154] on div "Тематика" at bounding box center [412, 159] width 237 height 15
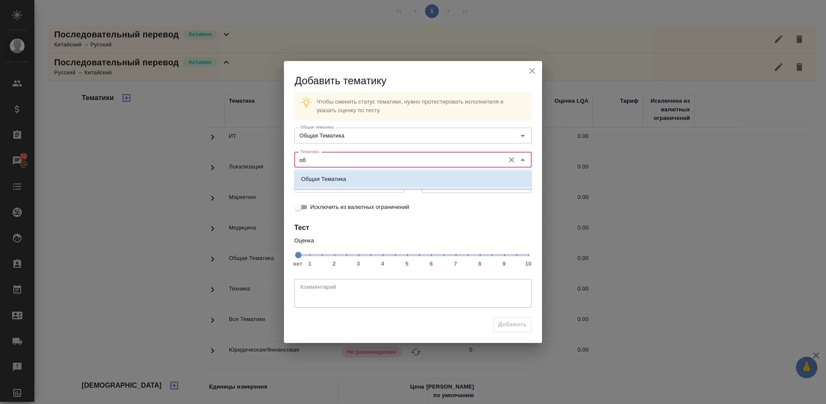
click at [353, 178] on li "Общая Тематика" at bounding box center [412, 179] width 237 height 15
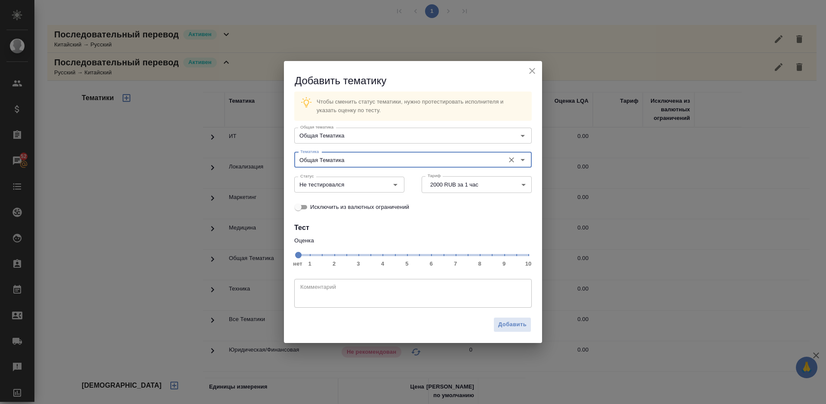
type input "Общая Тематика"
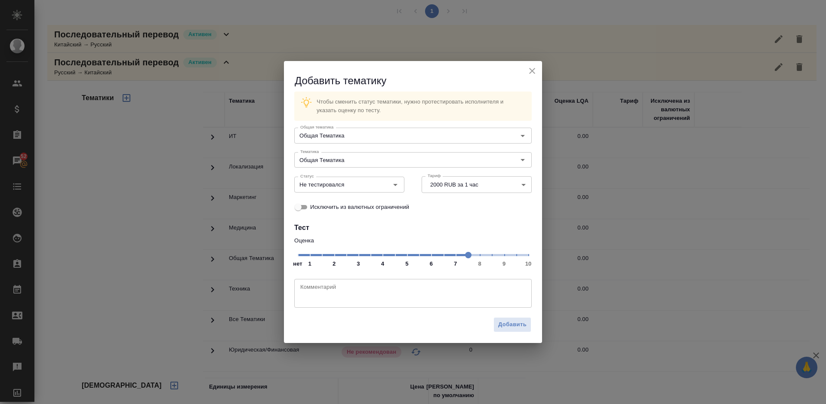
drag, startPoint x: 297, startPoint y: 258, endPoint x: 472, endPoint y: 259, distance: 174.6
click at [471, 258] on span at bounding box center [468, 255] width 6 height 6
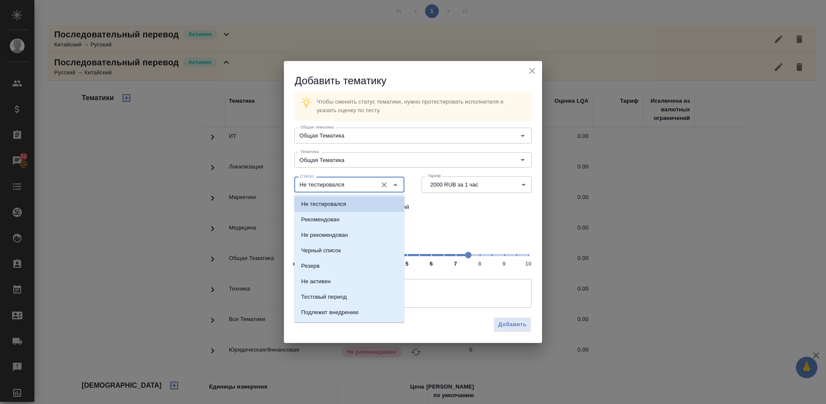
click at [363, 190] on input "Не тестировался" at bounding box center [335, 184] width 76 height 10
click at [362, 218] on li "Рекомендован" at bounding box center [349, 219] width 110 height 15
type input "Рекомендован"
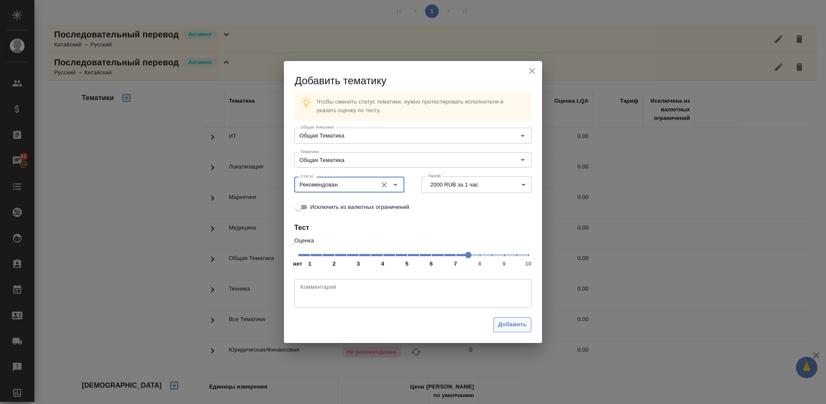
click at [507, 323] on span "Добавить" at bounding box center [512, 325] width 28 height 10
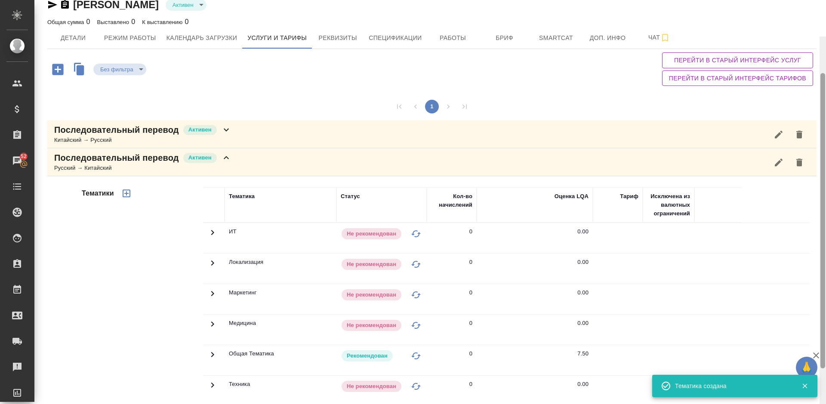
scroll to position [0, 0]
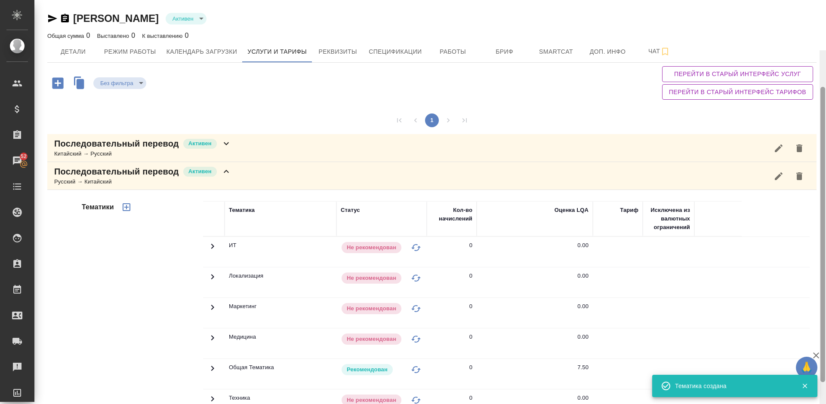
drag, startPoint x: 824, startPoint y: 132, endPoint x: 818, endPoint y: 29, distance: 102.9
click at [818, 29] on div "[PERSON_NAME] active Общая сумма 0 Выставлено 0 К выставлению 0 Детали Режим ра…" at bounding box center [429, 202] width 791 height 404
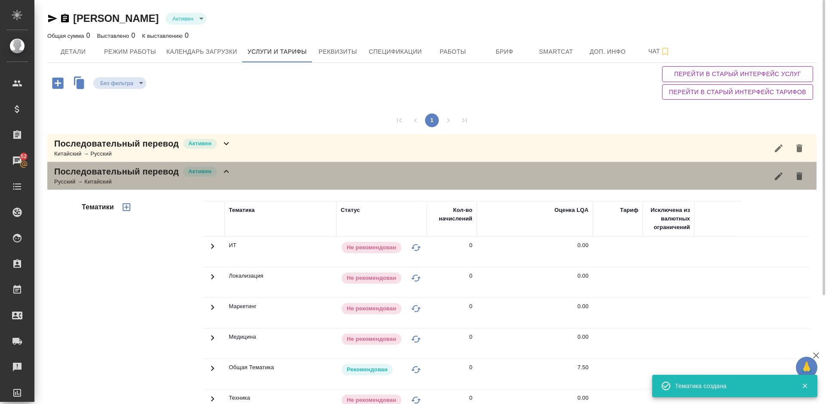
click at [235, 177] on div "Последовательный перевод Активен Русский → Китайский" at bounding box center [431, 176] width 769 height 28
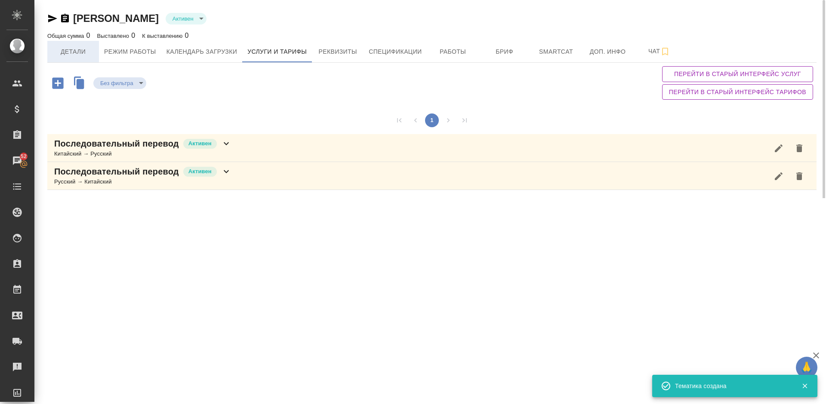
click at [79, 48] on span "Детали" at bounding box center [72, 51] width 41 height 11
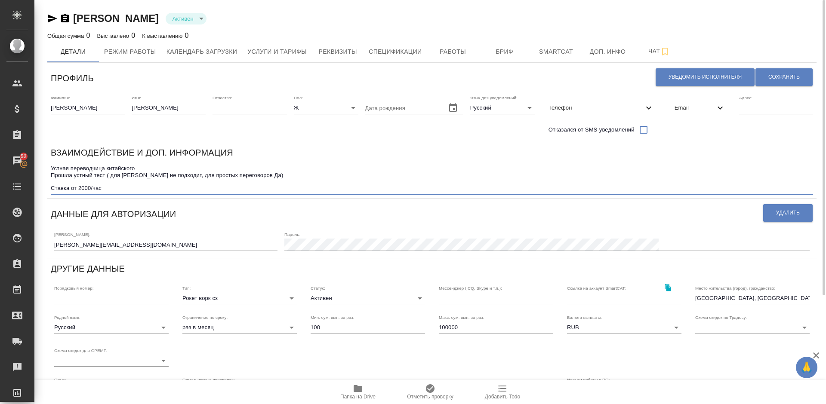
click at [138, 186] on textarea "Устная переводчица китайского Прошла устный тест ( для [PERSON_NAME] не подходи…" at bounding box center [432, 178] width 762 height 27
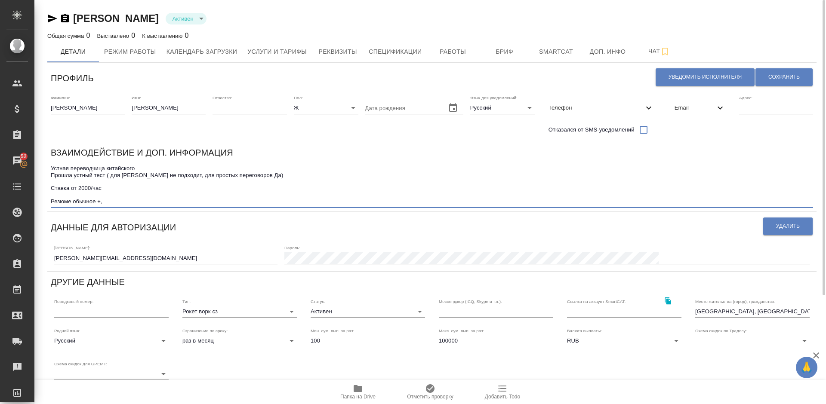
type textarea "Устная переводчица китайского Прошла устный тест ( для [PERSON_NAME] не подходи…"
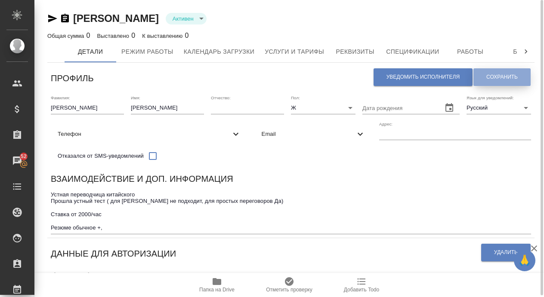
click at [505, 74] on span "Сохранить" at bounding box center [501, 77] width 31 height 7
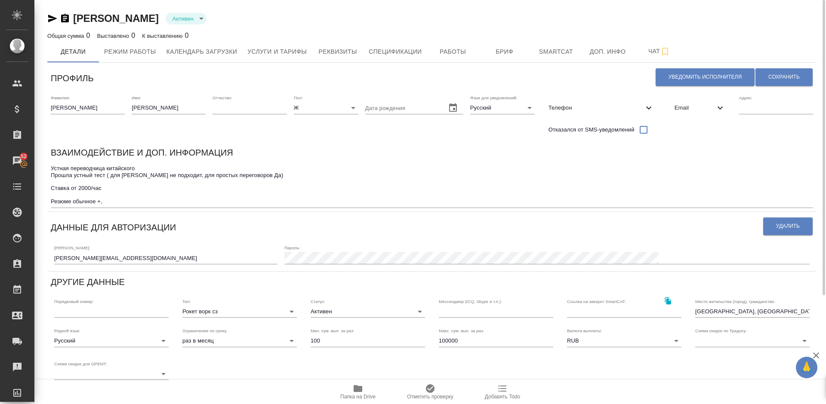
click at [356, 387] on icon "button" at bounding box center [357, 388] width 9 height 7
click at [774, 77] on span "Сохранить" at bounding box center [783, 77] width 31 height 7
click at [697, 80] on span "Уведомить исполнителя" at bounding box center [704, 77] width 73 height 7
type textarea "Loremi dolo, Sitametco! Adipiscingel s doeiusmod temporincid ut laboreetdol mag…"
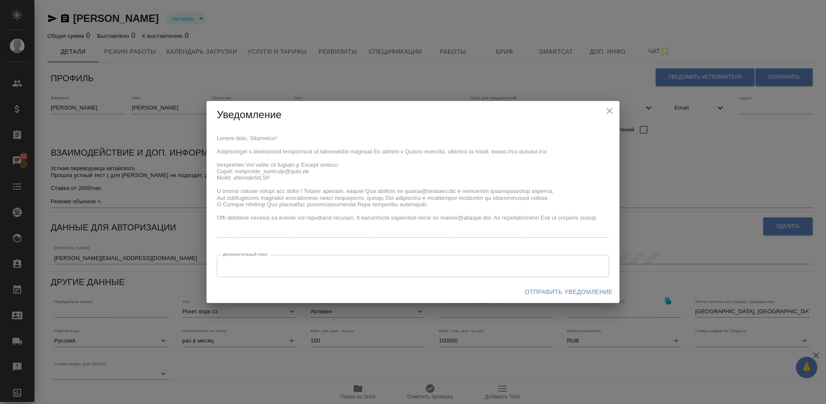
click at [559, 289] on span "Отправить уведомление" at bounding box center [569, 292] width 88 height 11
